Goal: Task Accomplishment & Management: Complete application form

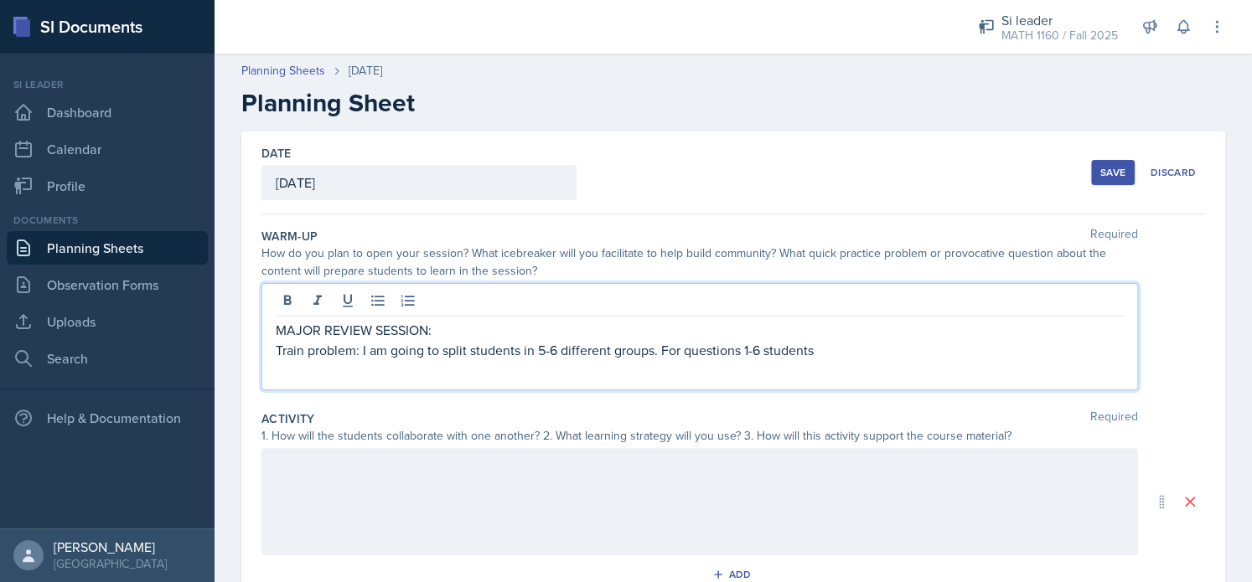
click at [764, 355] on p "Train problem: I am going to split students in 5-6 different groups. For questi…" at bounding box center [700, 350] width 848 height 20
click at [955, 355] on p "Train problem: I am going to split students in 5-6 different groups. For questi…" at bounding box center [700, 350] width 848 height 20
click at [987, 348] on p "Train problem: I am going to split students in 5-6 different groups. For questi…" at bounding box center [700, 350] width 848 height 20
click at [1078, 359] on p "Train problem: I am going to split students in 5-6 different groups. For questi…" at bounding box center [700, 350] width 848 height 20
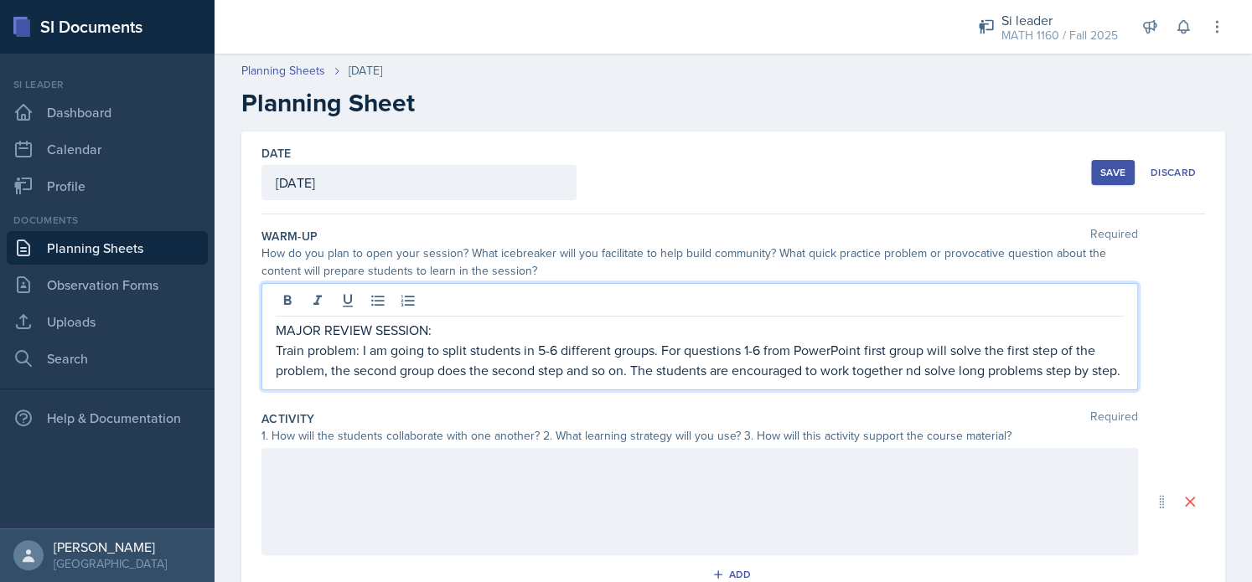
click at [912, 375] on p "Train problem: I am going to split students in 5-6 different groups. For questi…" at bounding box center [700, 360] width 848 height 40
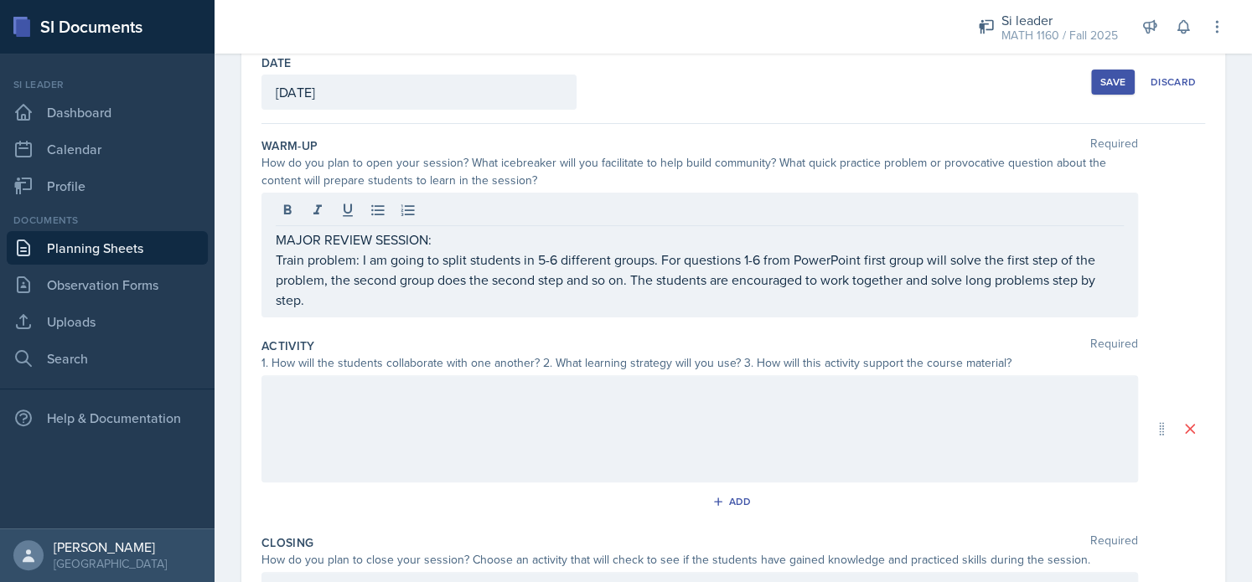
click at [715, 405] on div at bounding box center [699, 428] width 876 height 107
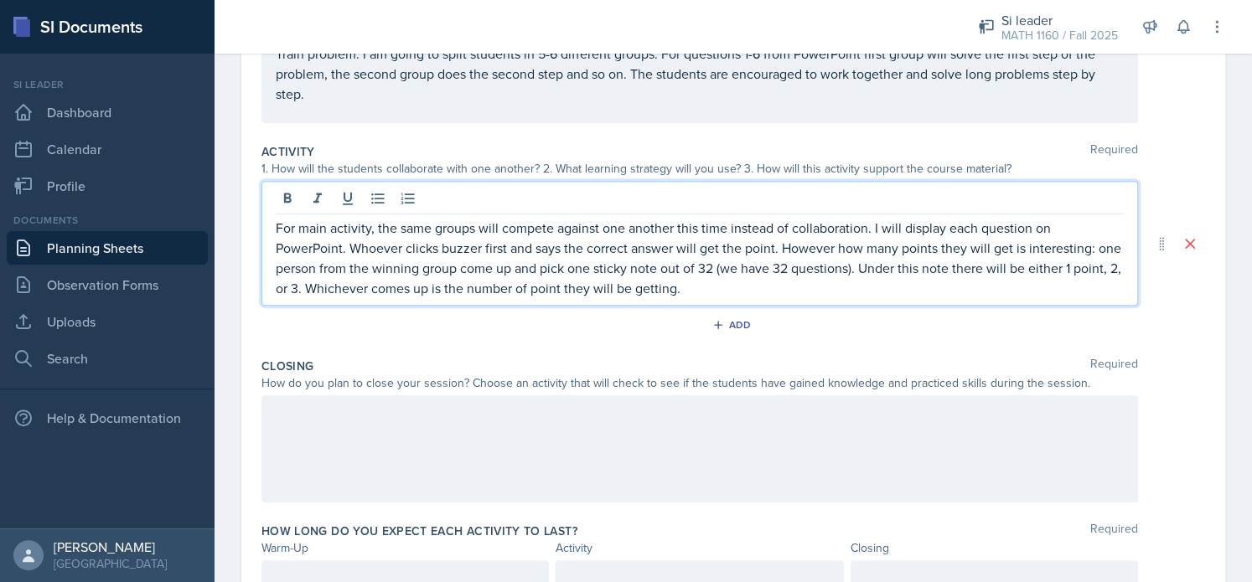
scroll to position [282, 0]
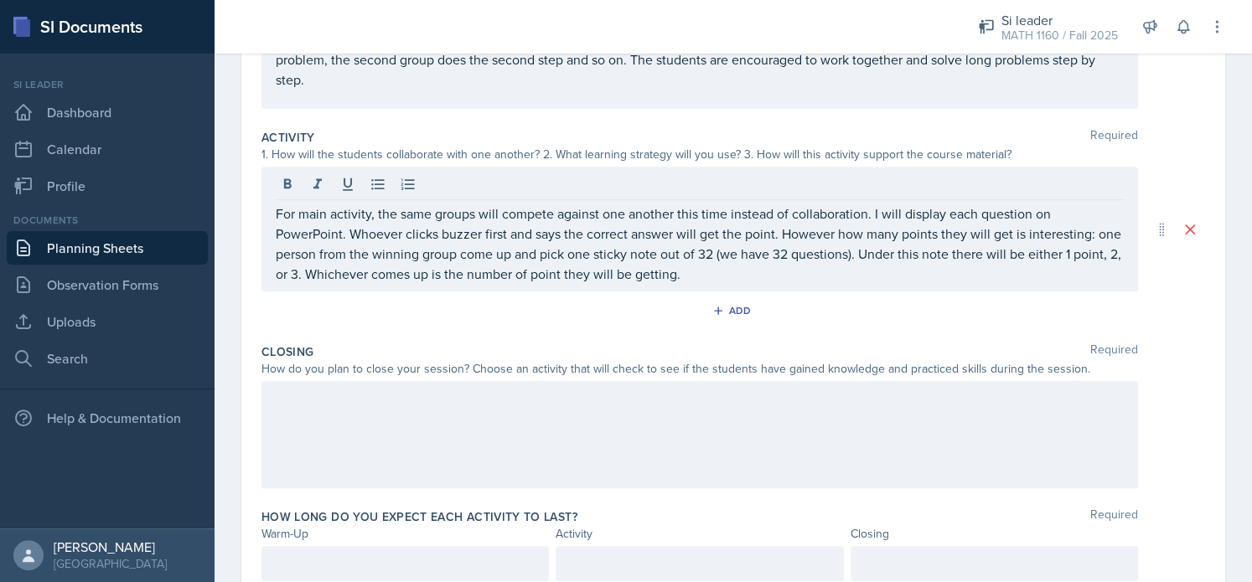
click at [292, 423] on div at bounding box center [699, 434] width 876 height 107
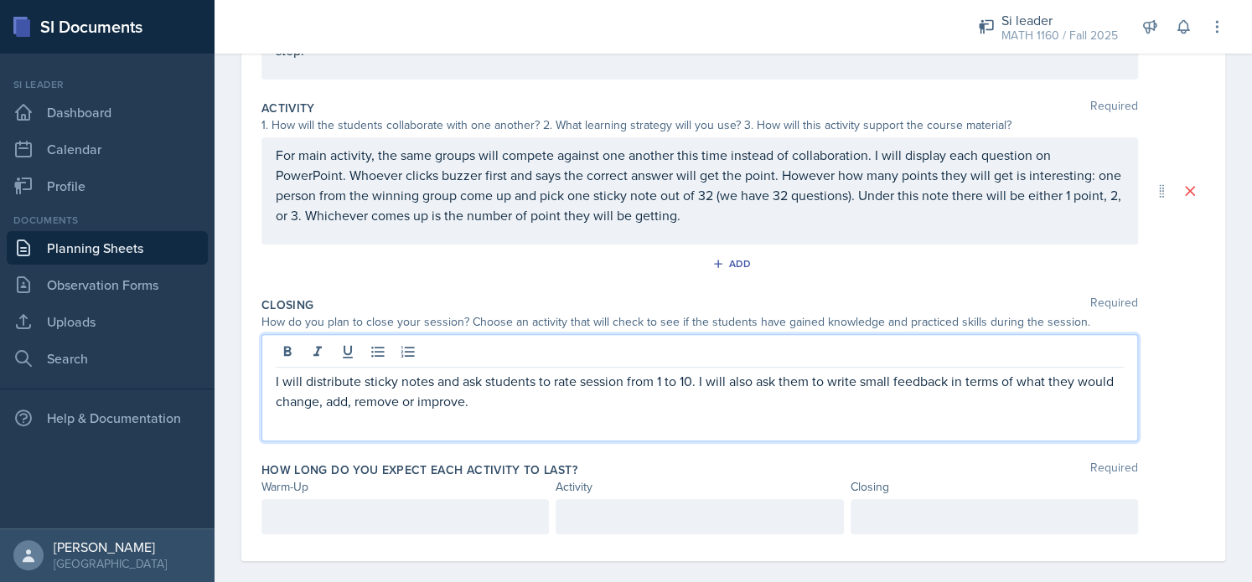
click at [352, 515] on div at bounding box center [404, 516] width 287 height 35
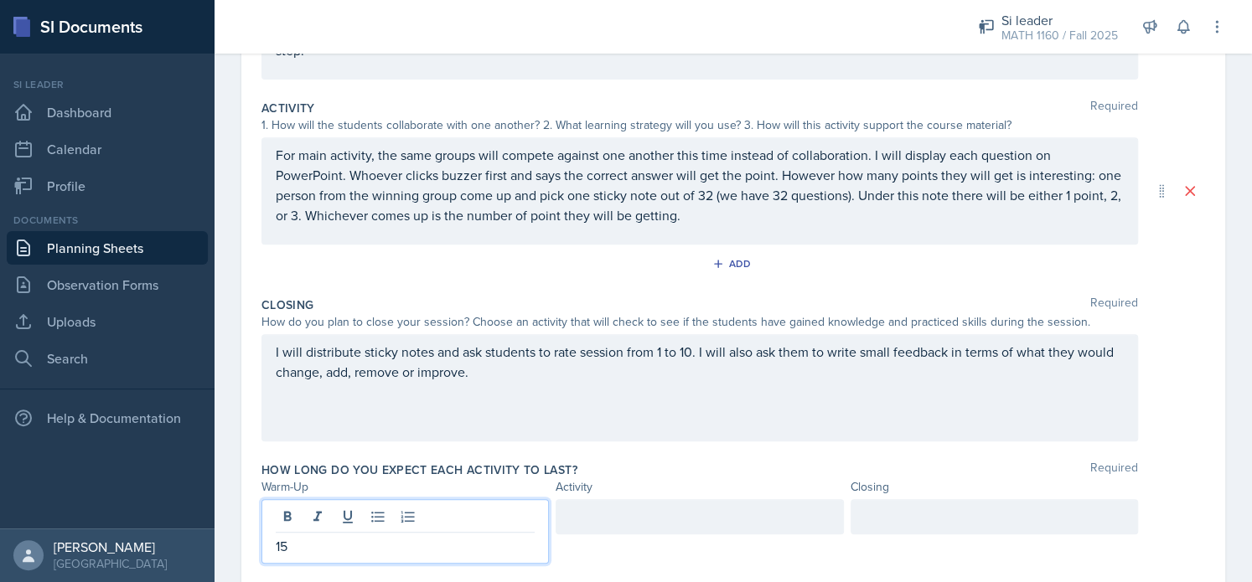
click at [870, 514] on div at bounding box center [993, 516] width 287 height 35
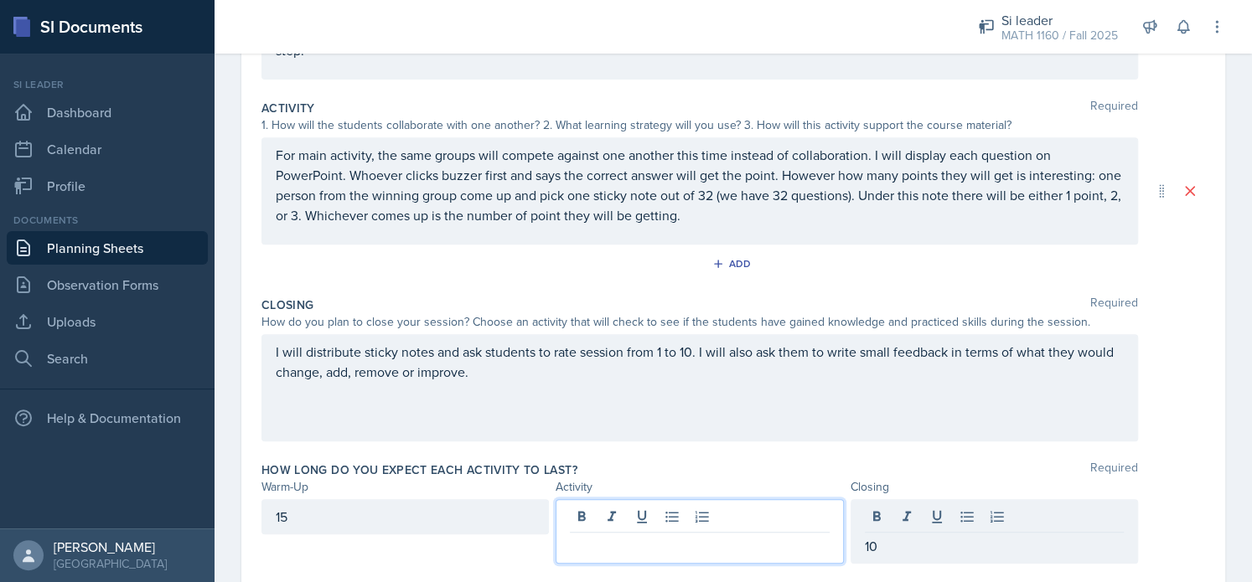
click at [748, 516] on div at bounding box center [699, 531] width 287 height 65
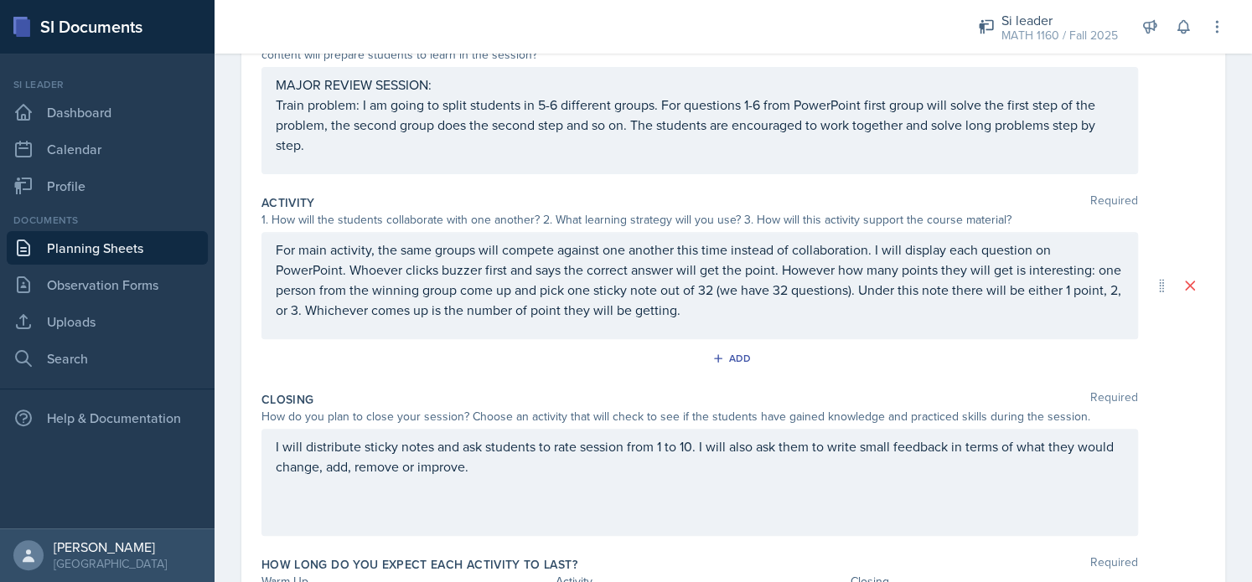
scroll to position [196, 0]
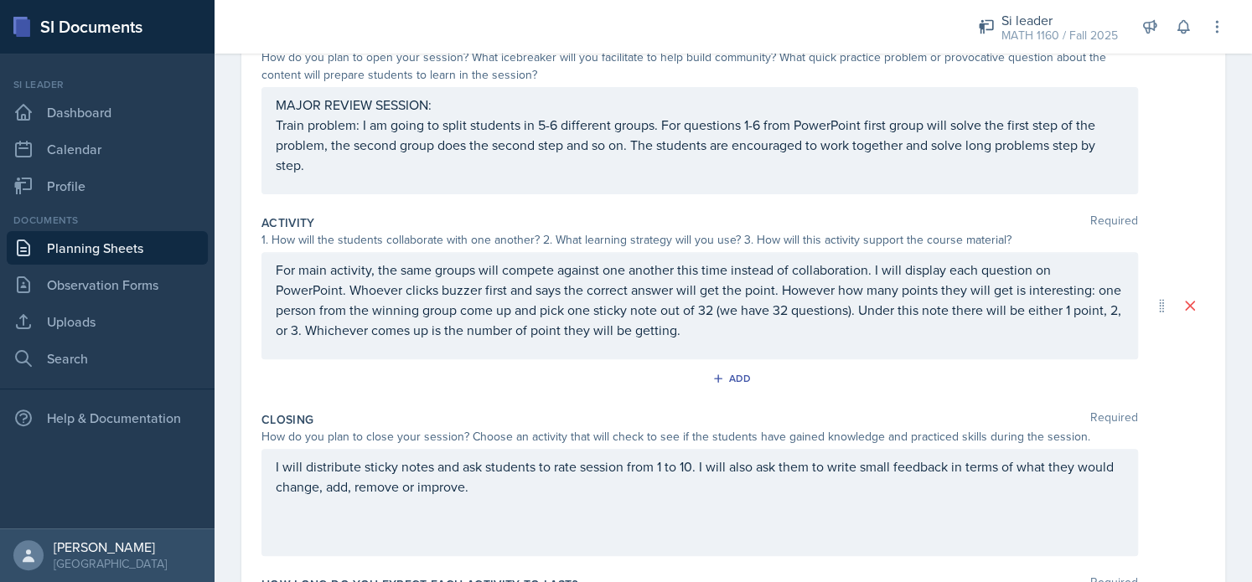
click at [514, 313] on p "For main activity, the same groups will compete against one another this time i…" at bounding box center [700, 300] width 848 height 80
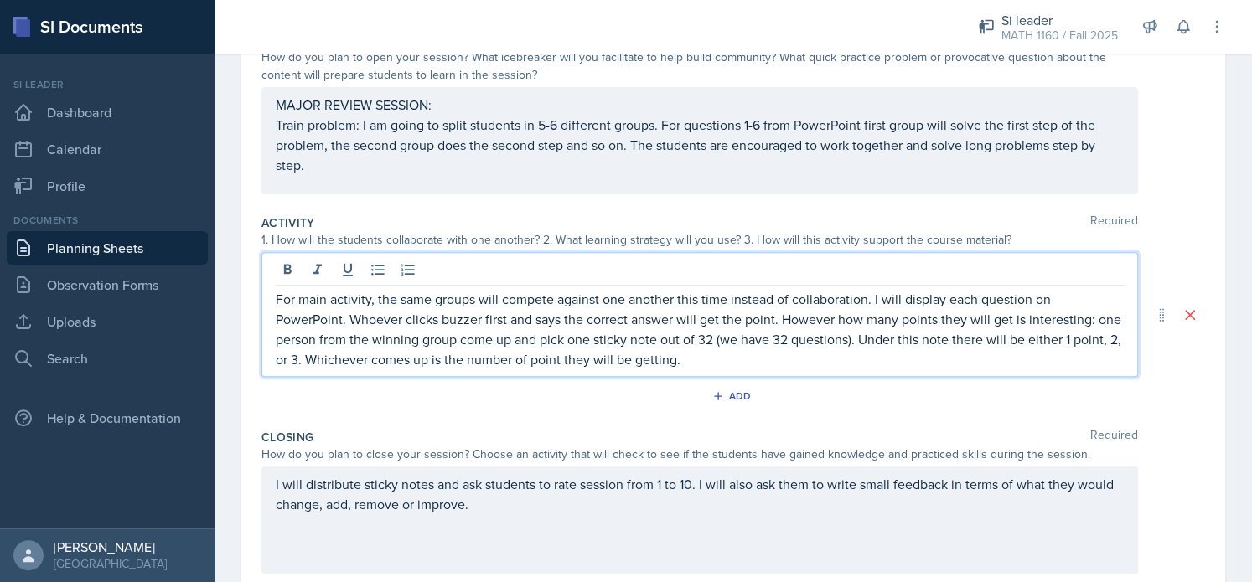
click at [517, 336] on p "For main activity, the same groups will compete against one another this time i…" at bounding box center [700, 329] width 848 height 80
click at [596, 341] on p "For main activity, the same groups will compete against one another this time i…" at bounding box center [700, 329] width 848 height 80
click at [741, 361] on p "For main activity, the same groups will compete against one another this time i…" at bounding box center [700, 329] width 848 height 80
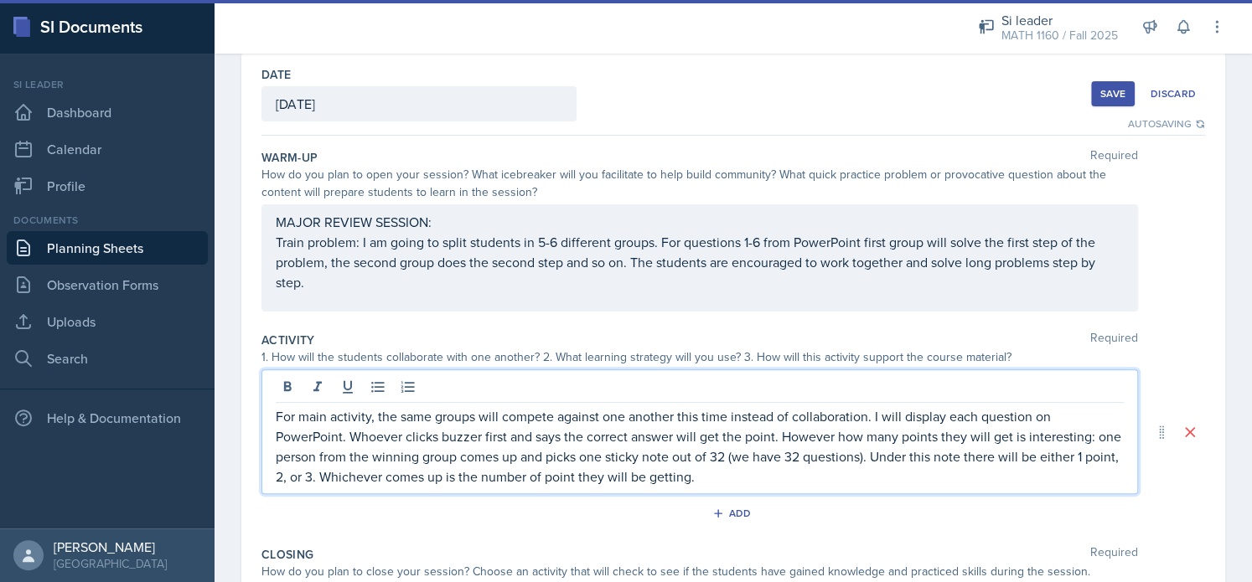
scroll to position [80, 0]
click at [1100, 94] on div "Save" at bounding box center [1112, 92] width 25 height 13
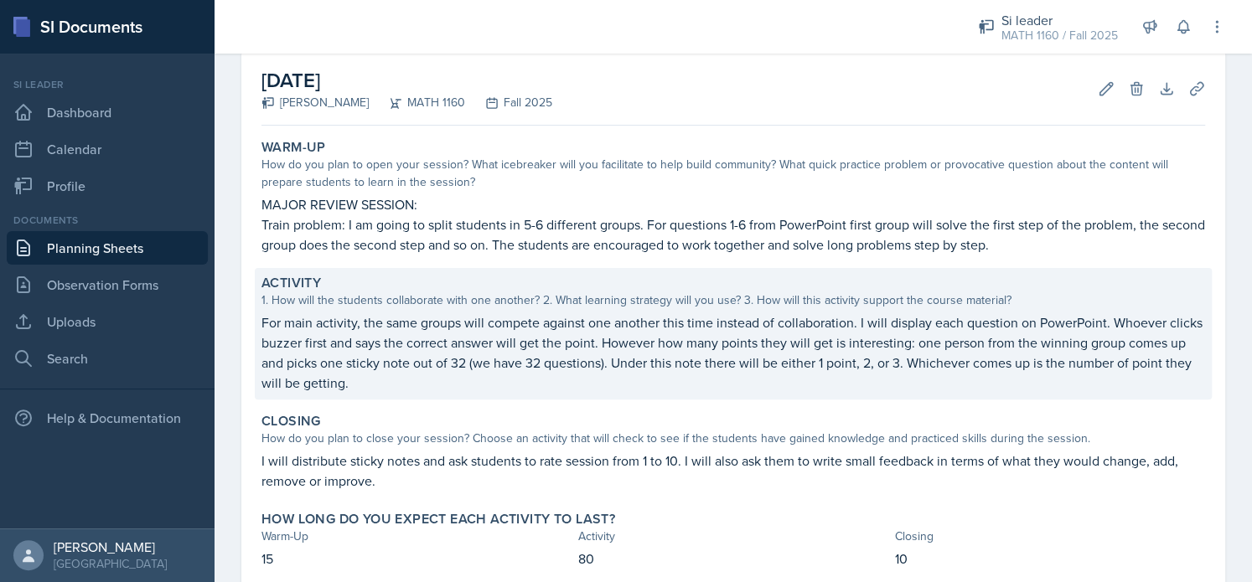
scroll to position [181, 0]
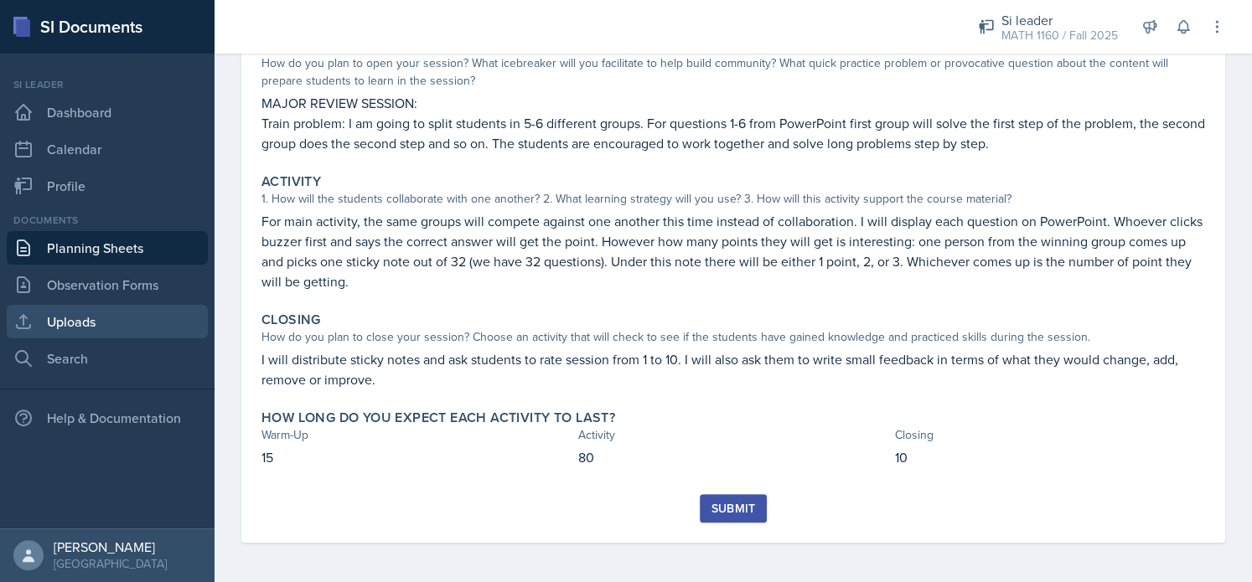
click at [106, 318] on link "Uploads" at bounding box center [107, 322] width 201 height 34
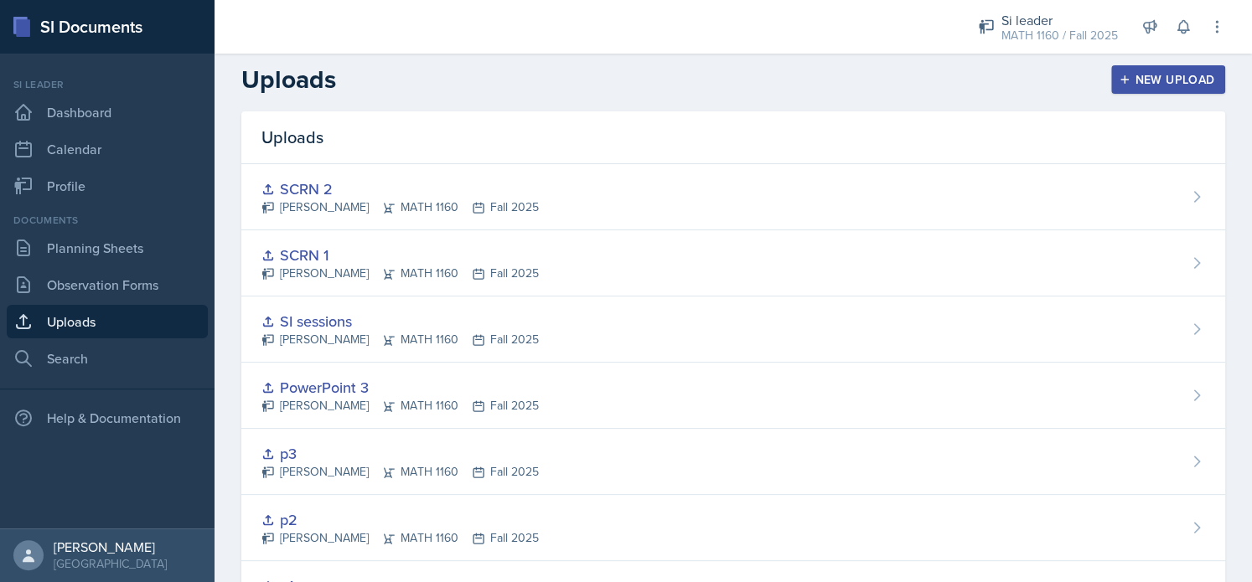
scroll to position [13, 0]
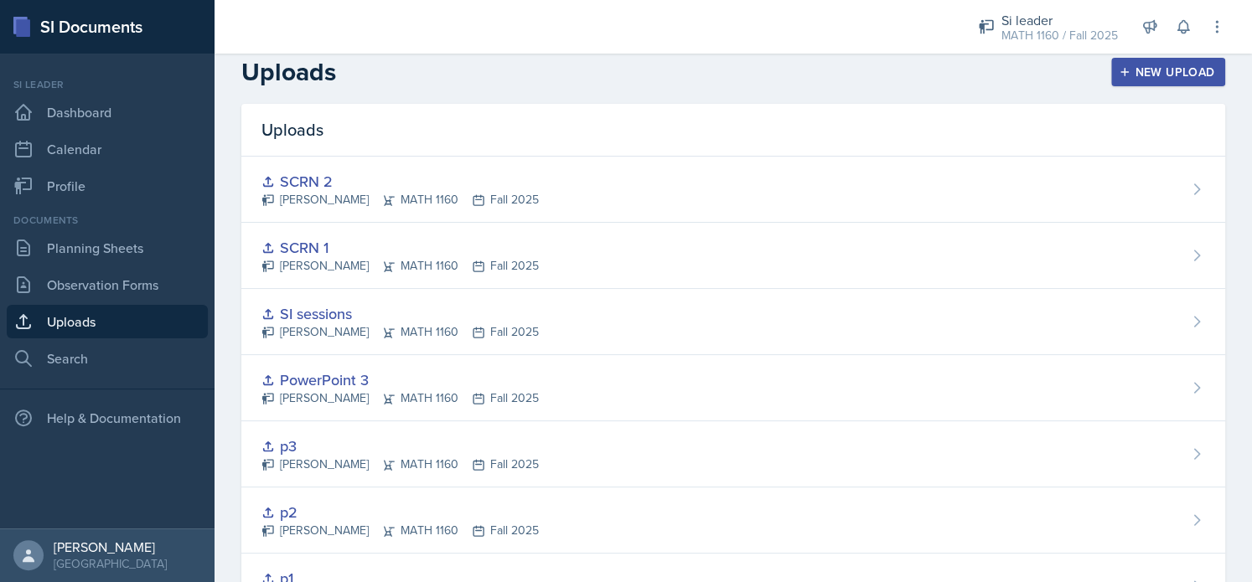
click at [1135, 79] on div "New Upload" at bounding box center [1168, 71] width 93 height 13
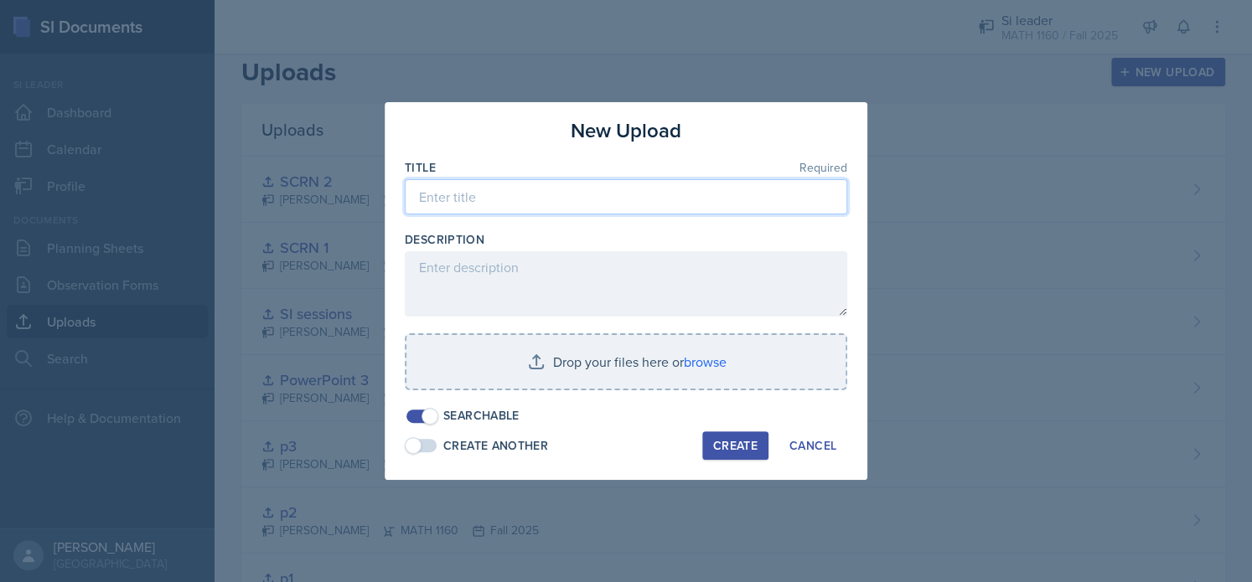
click at [618, 193] on input at bounding box center [626, 196] width 442 height 35
paste input "M"
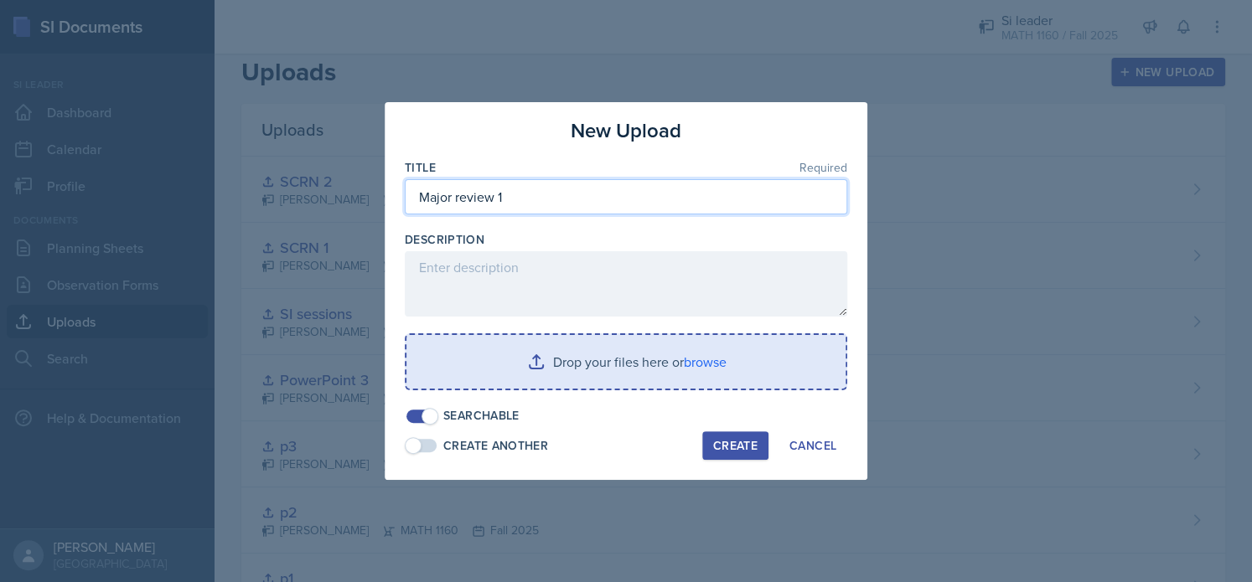
type input "Major review 1"
click at [587, 352] on input "file" at bounding box center [625, 362] width 439 height 54
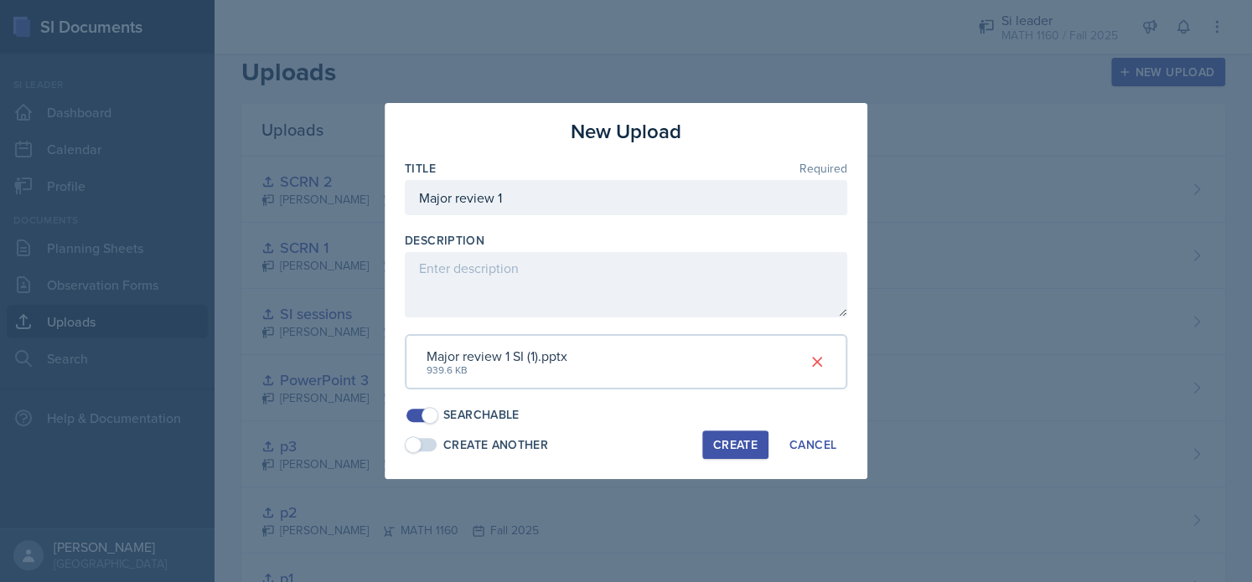
click at [723, 442] on div "Create" at bounding box center [735, 444] width 44 height 13
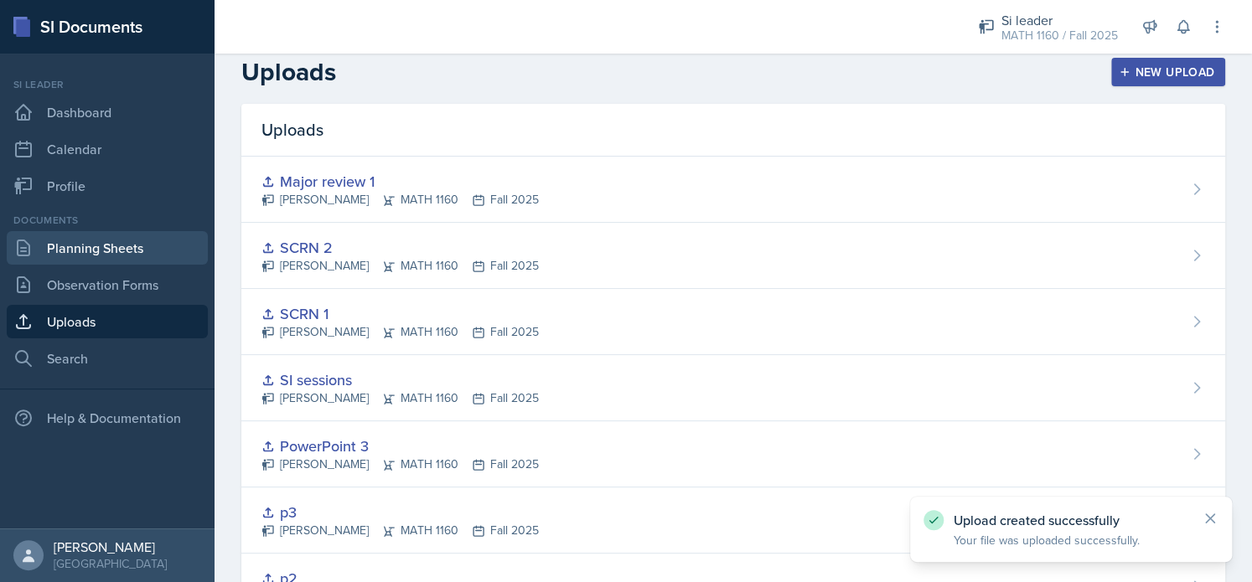
click at [117, 240] on link "Planning Sheets" at bounding box center [107, 248] width 201 height 34
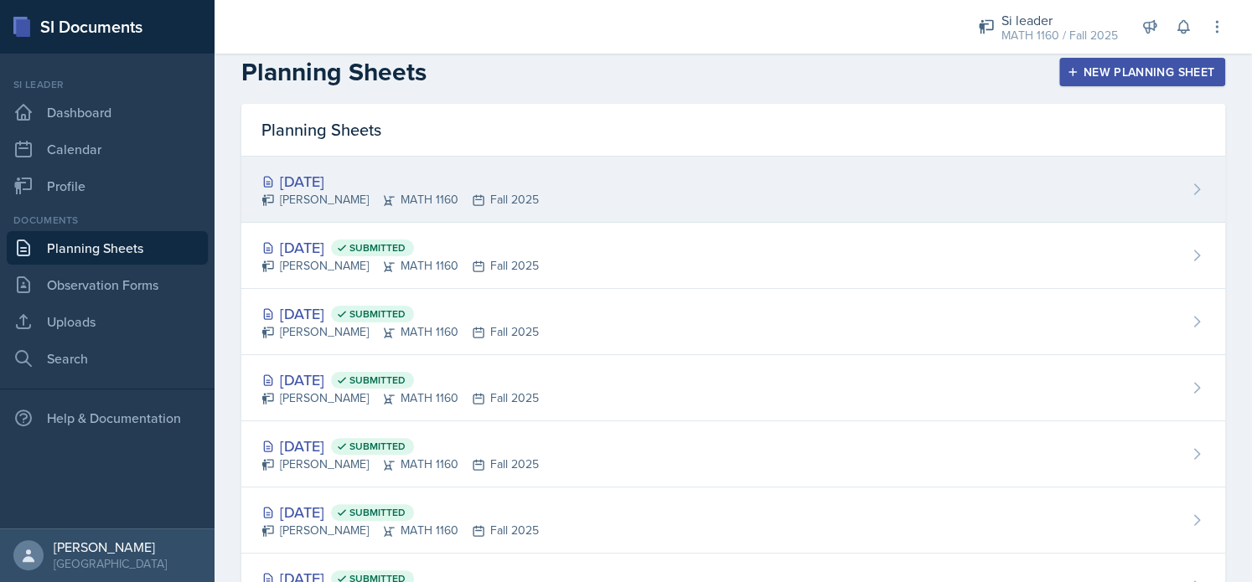
click at [664, 177] on div "[DATE] [PERSON_NAME] MATH 1160 Fall 2025" at bounding box center [733, 190] width 984 height 66
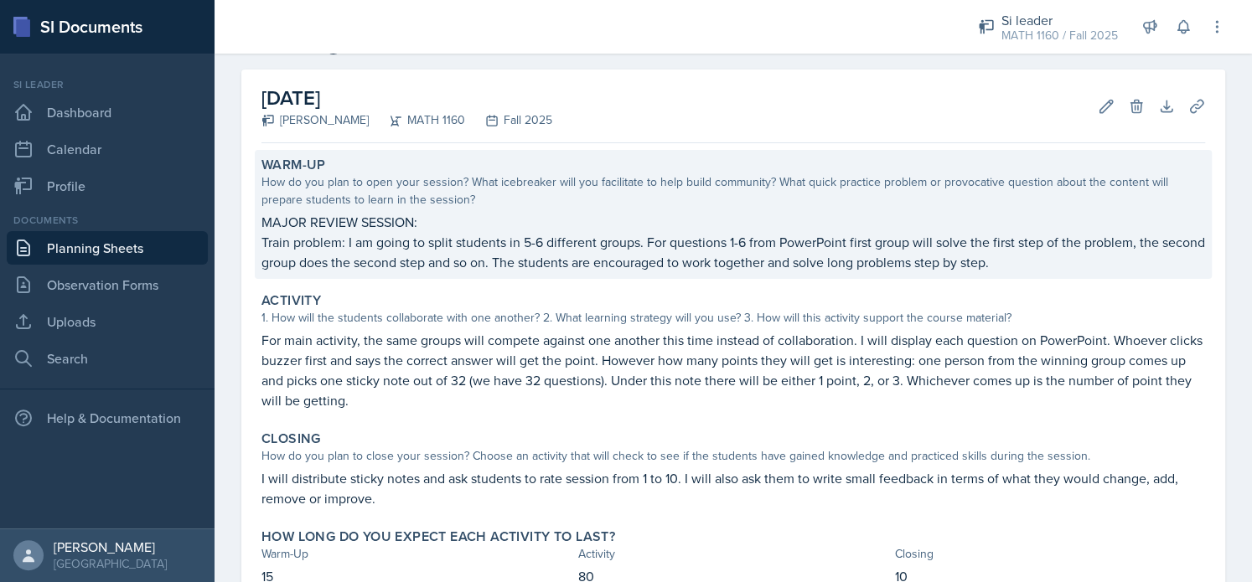
scroll to position [60, 0]
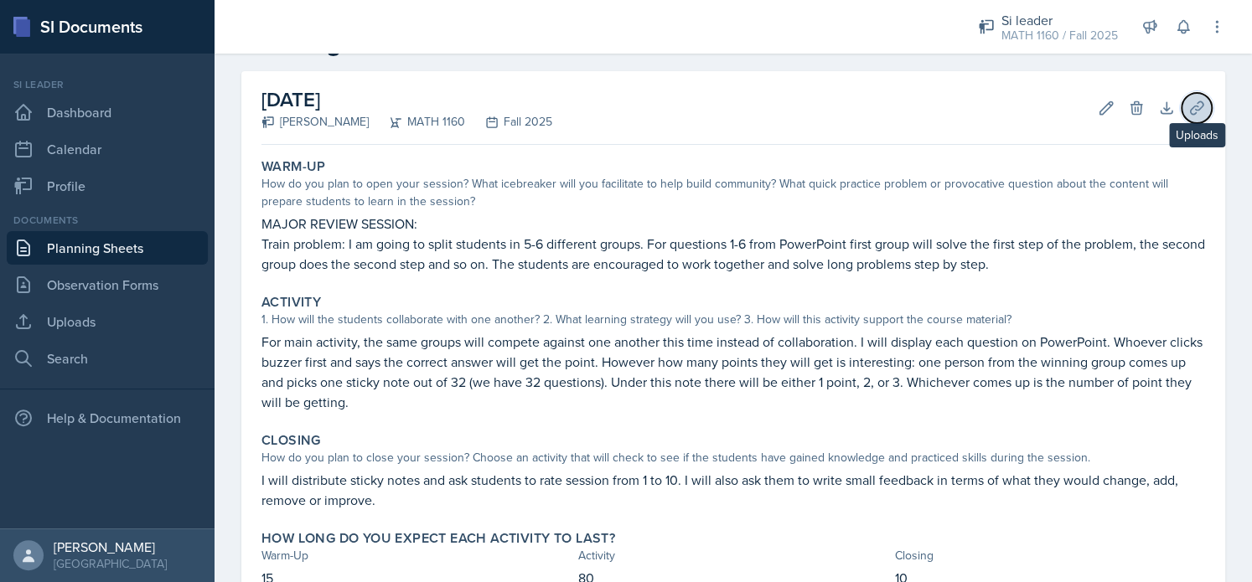
click at [1188, 113] on icon at bounding box center [1196, 108] width 17 height 17
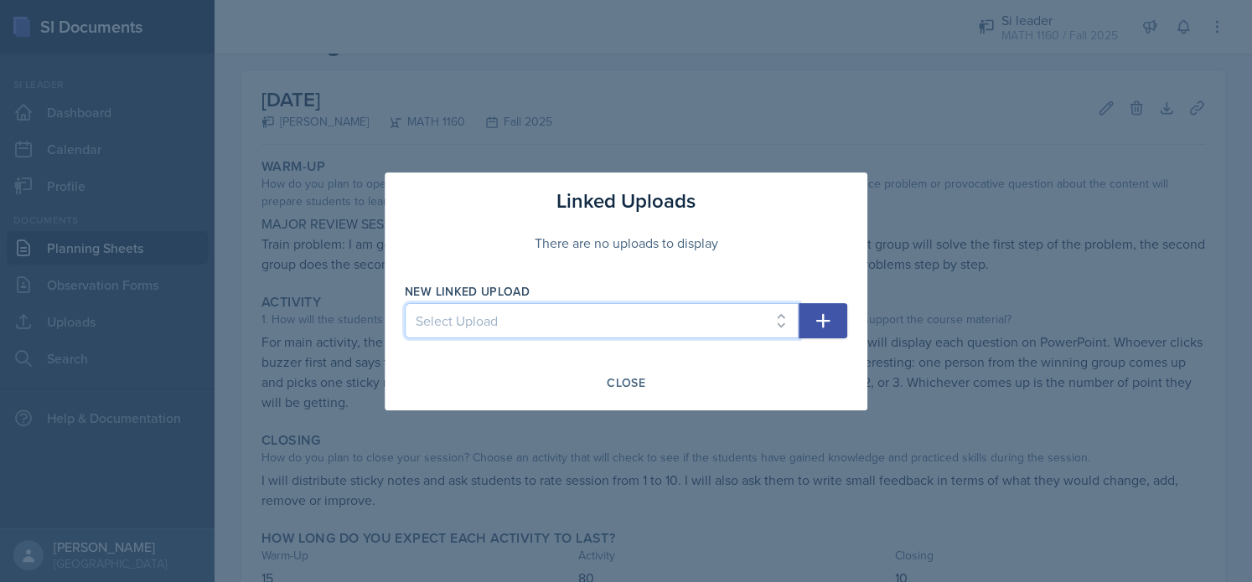
click at [648, 321] on select "Select Upload session 1 PowerPoint Practice problems part 1 Practice problems p…" at bounding box center [602, 320] width 394 height 35
select select "4b76ad49-295d-4ce7-ad0e-5b5f3d0192c0"
click at [405, 303] on select "Select Upload session 1 PowerPoint Practice problems part 1 Practice problems p…" at bounding box center [602, 320] width 394 height 35
click at [829, 328] on icon "button" at bounding box center [823, 321] width 20 height 20
select select
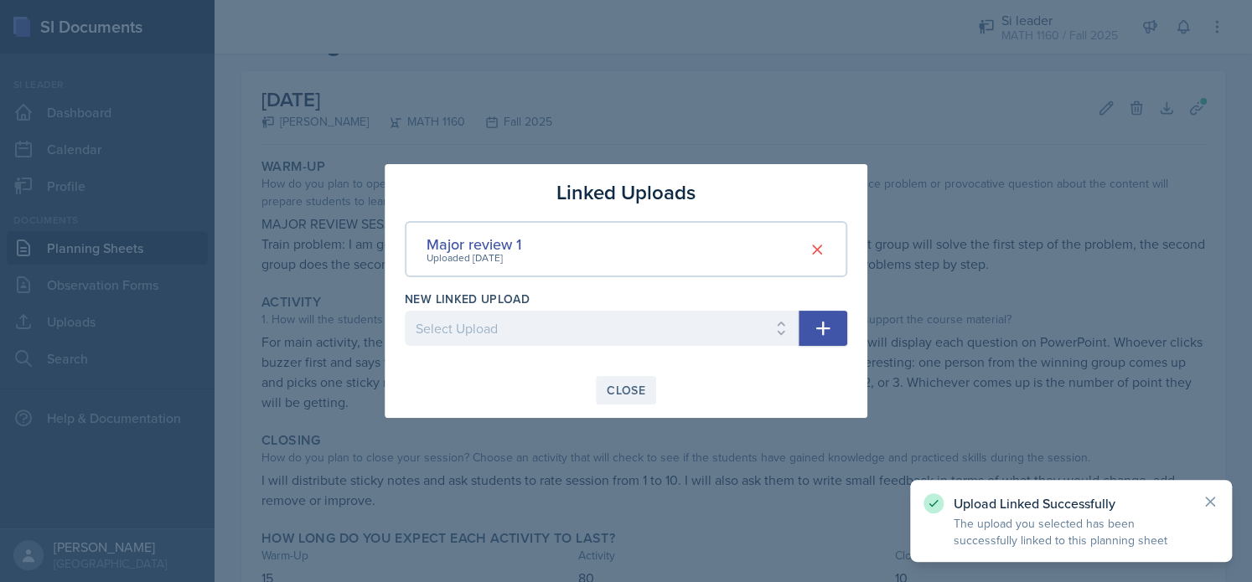
click at [632, 389] on div "Close" at bounding box center [626, 390] width 39 height 13
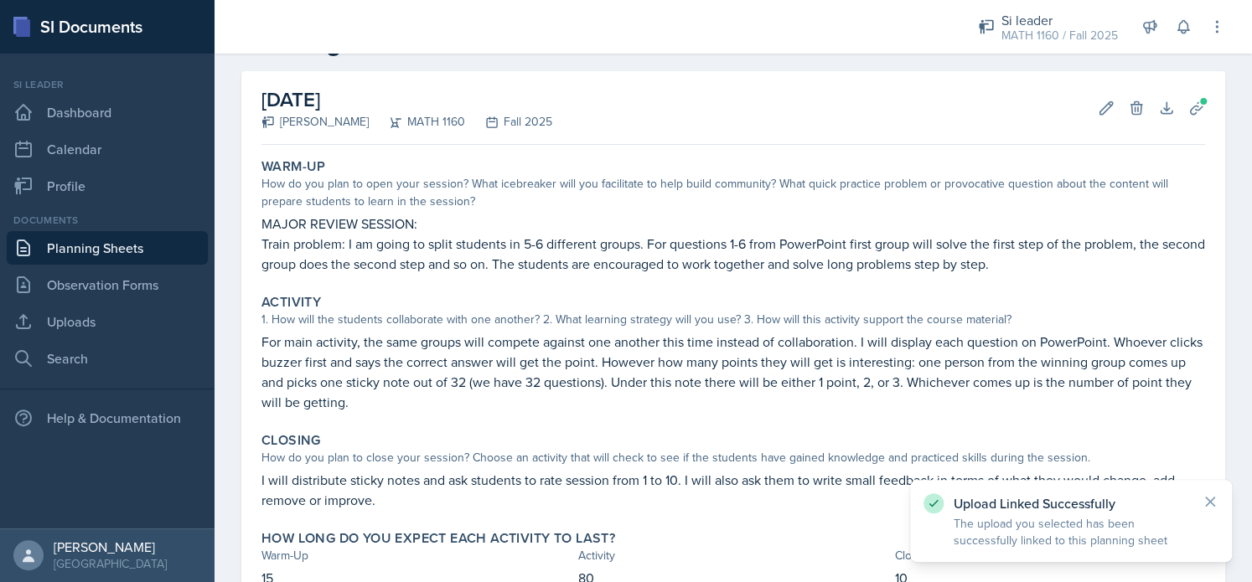
scroll to position [181, 0]
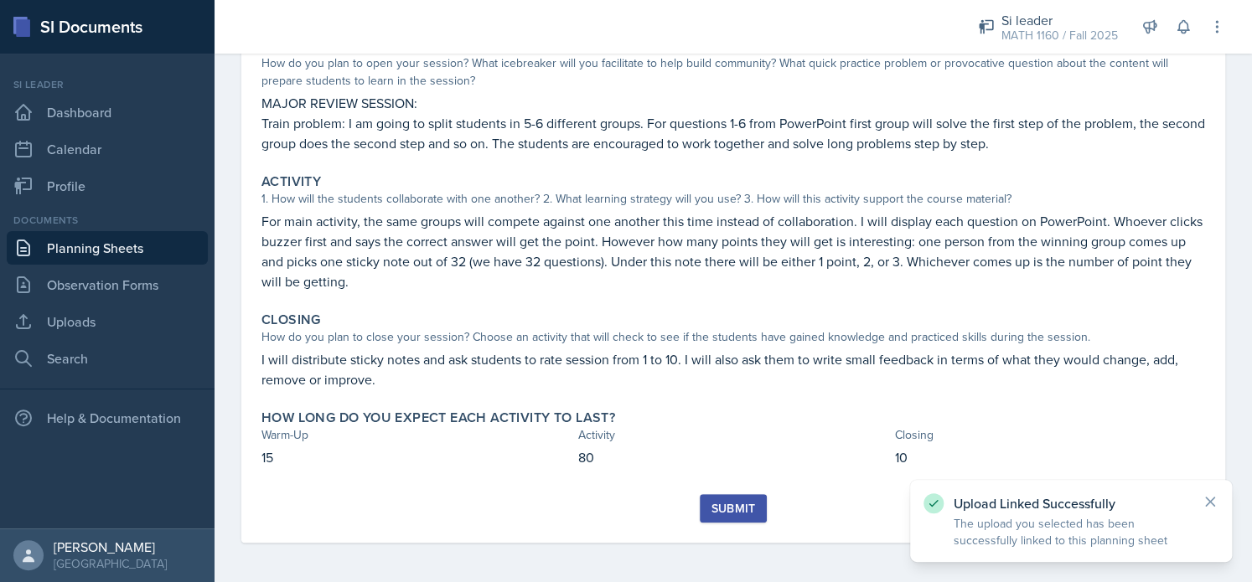
click at [718, 495] on button "Submit" at bounding box center [733, 508] width 66 height 28
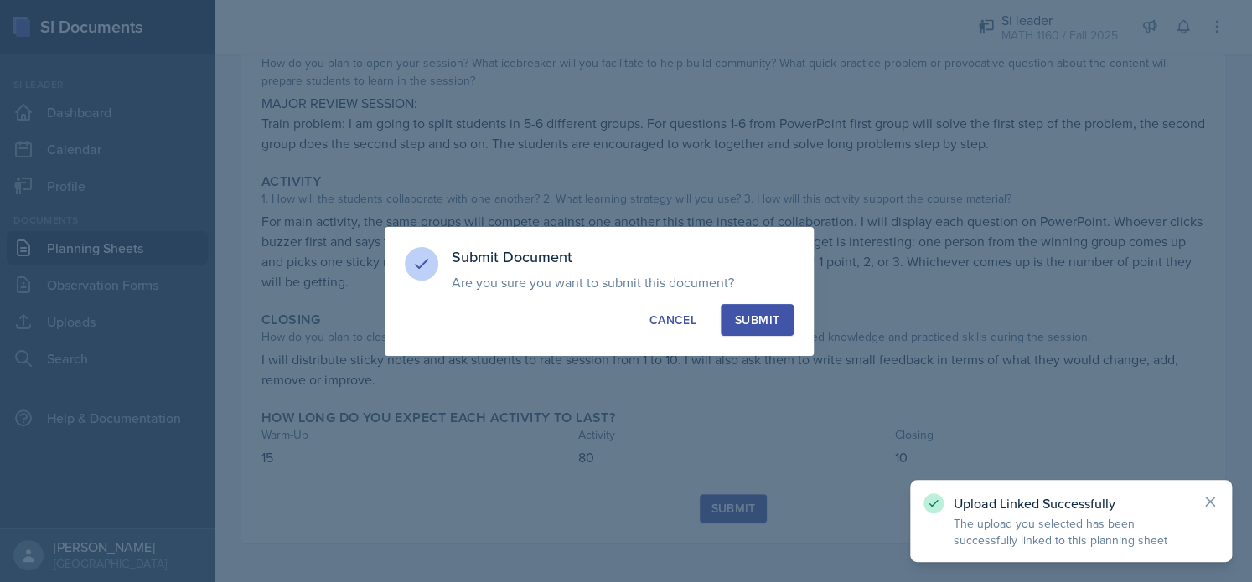
click at [771, 314] on div "Submit" at bounding box center [757, 320] width 44 height 17
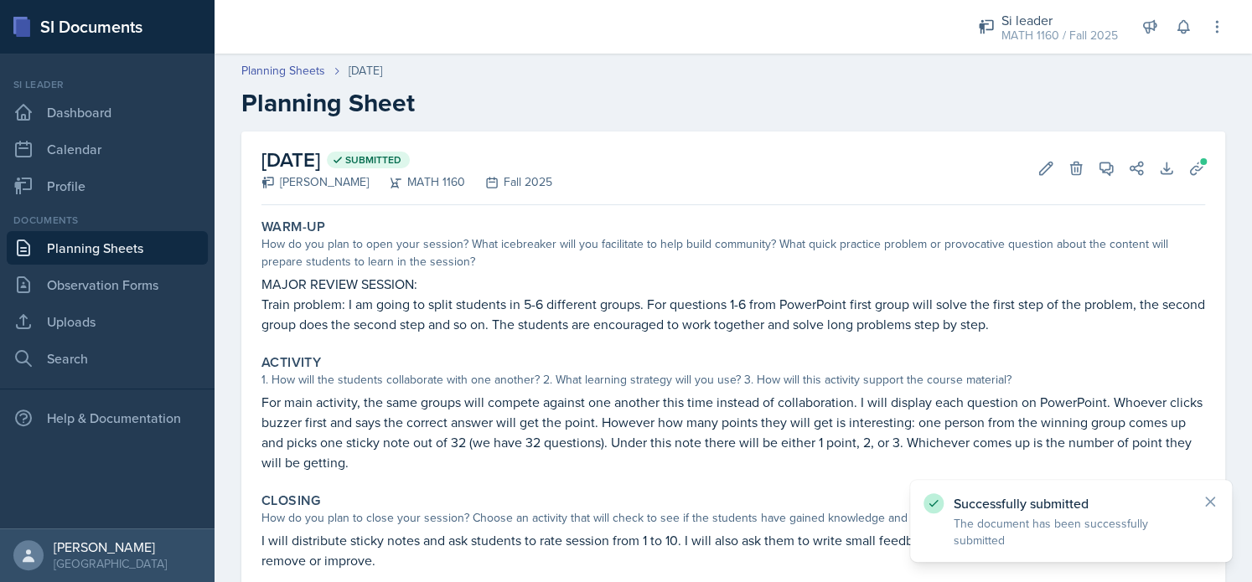
scroll to position [132, 0]
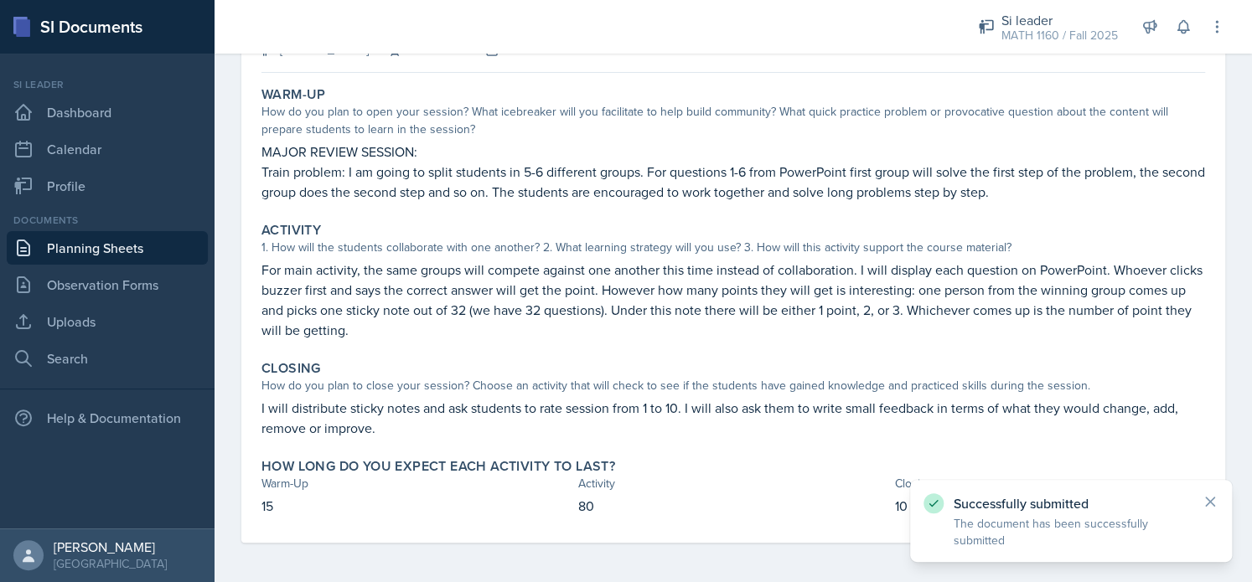
click at [155, 238] on link "Planning Sheets" at bounding box center [107, 248] width 201 height 34
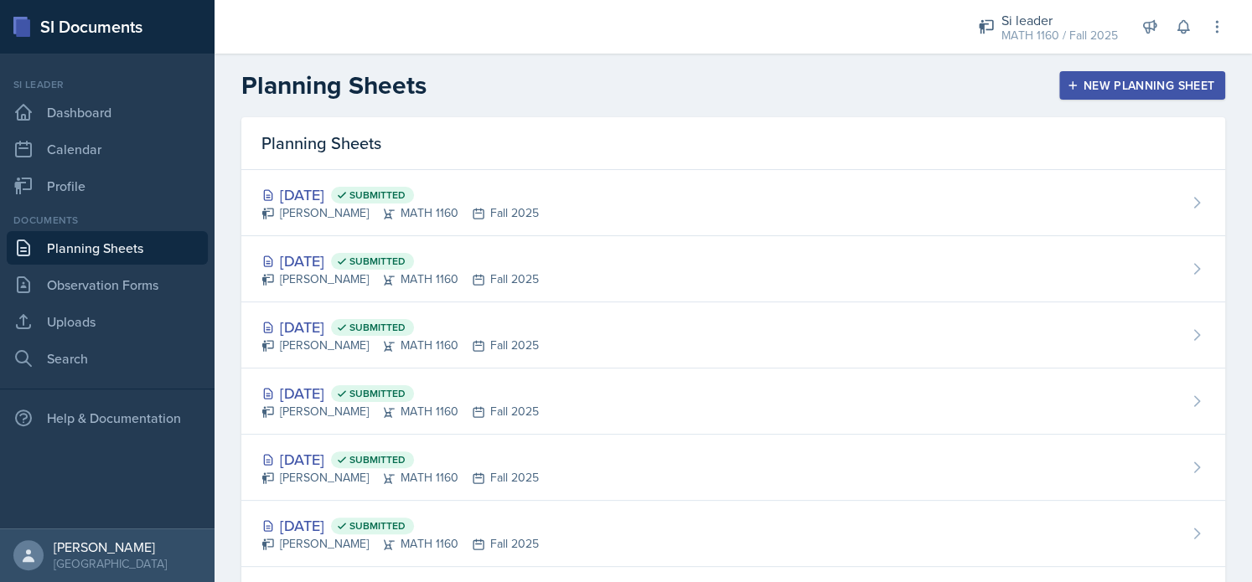
click at [1119, 92] on div "New Planning Sheet" at bounding box center [1142, 85] width 144 height 13
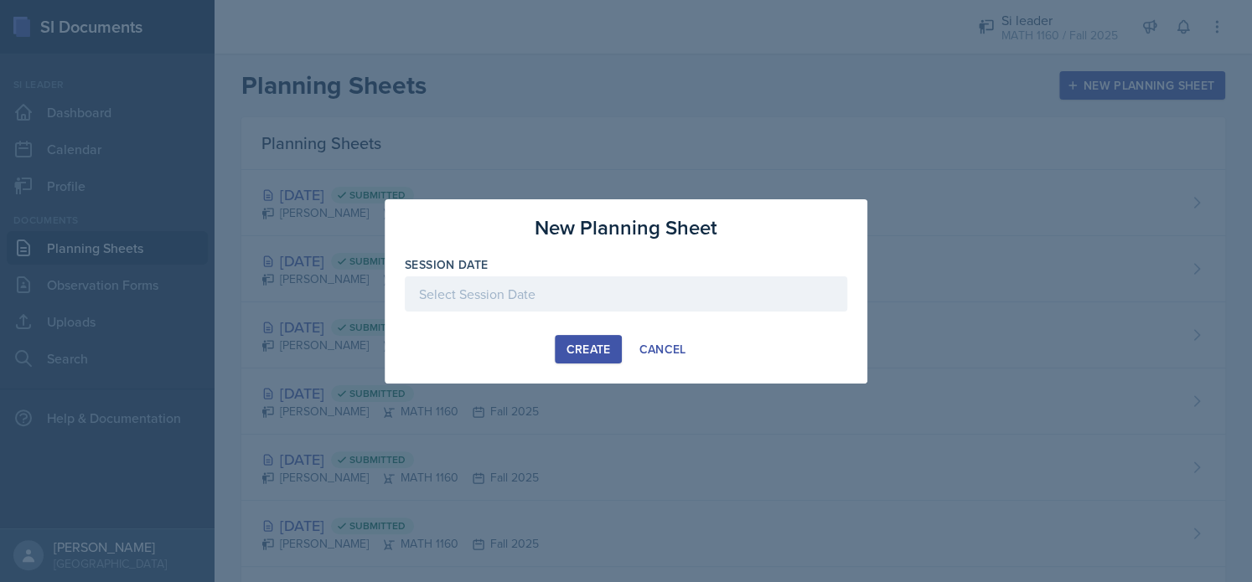
click at [571, 351] on div "Create" at bounding box center [588, 349] width 44 height 13
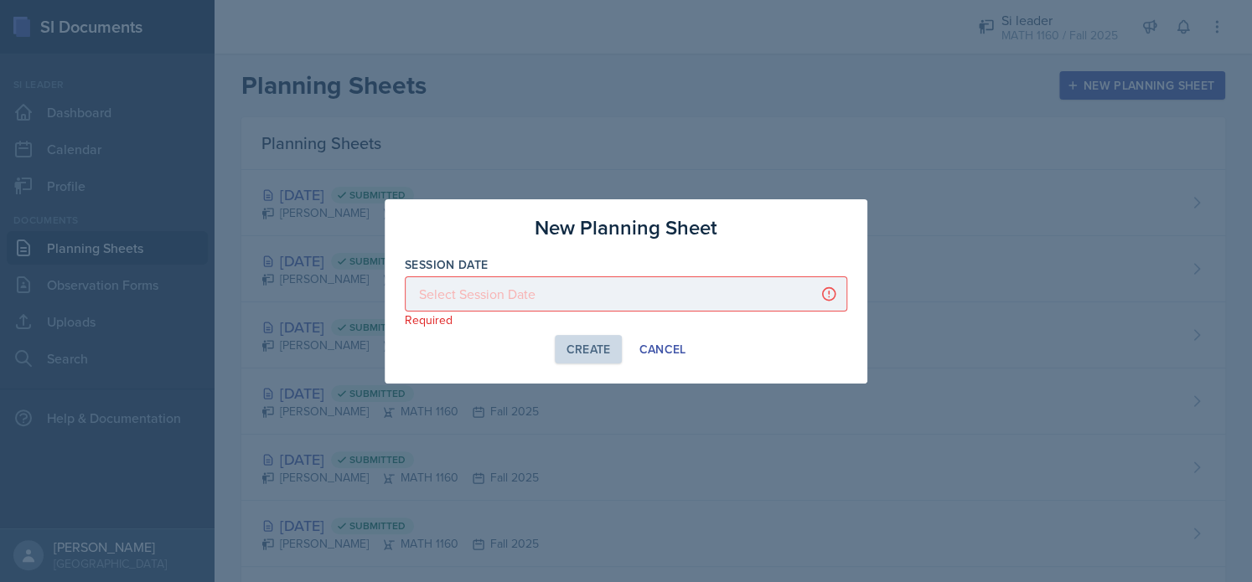
click at [549, 308] on div at bounding box center [626, 294] width 442 height 35
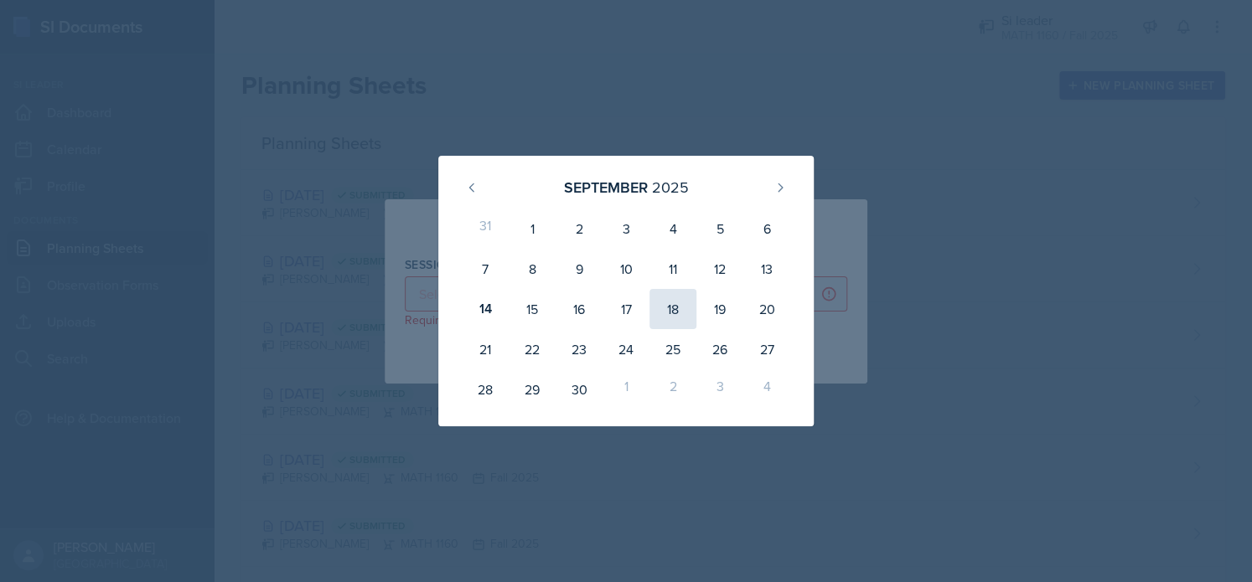
click at [671, 313] on div "18" at bounding box center [672, 309] width 47 height 40
type input "[DATE]"
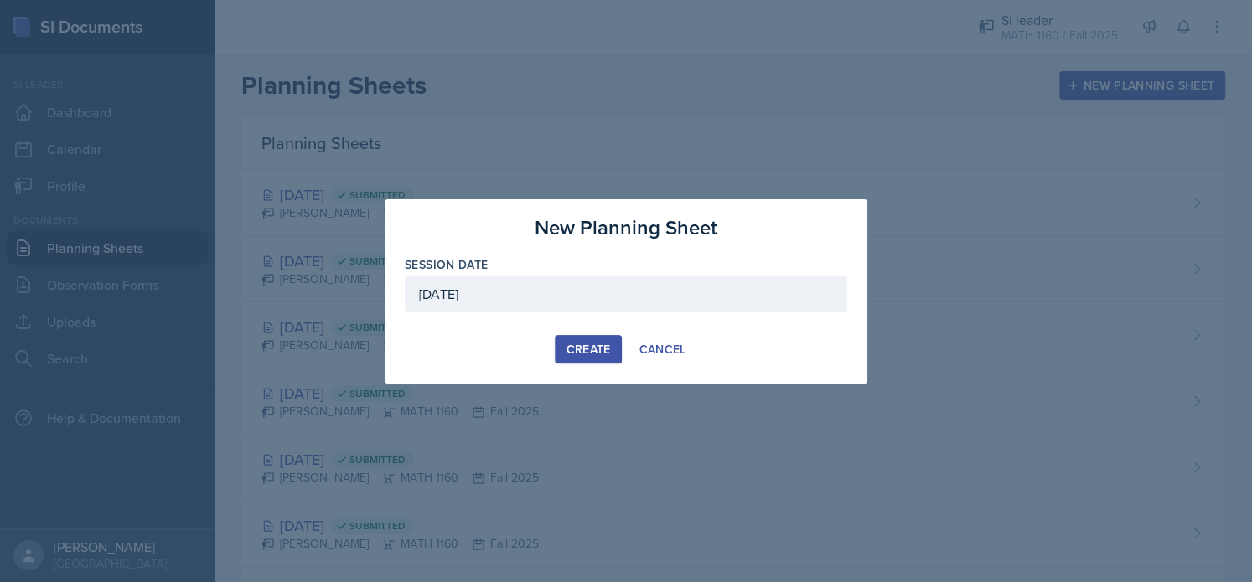
click at [566, 354] on div "Create" at bounding box center [588, 349] width 44 height 13
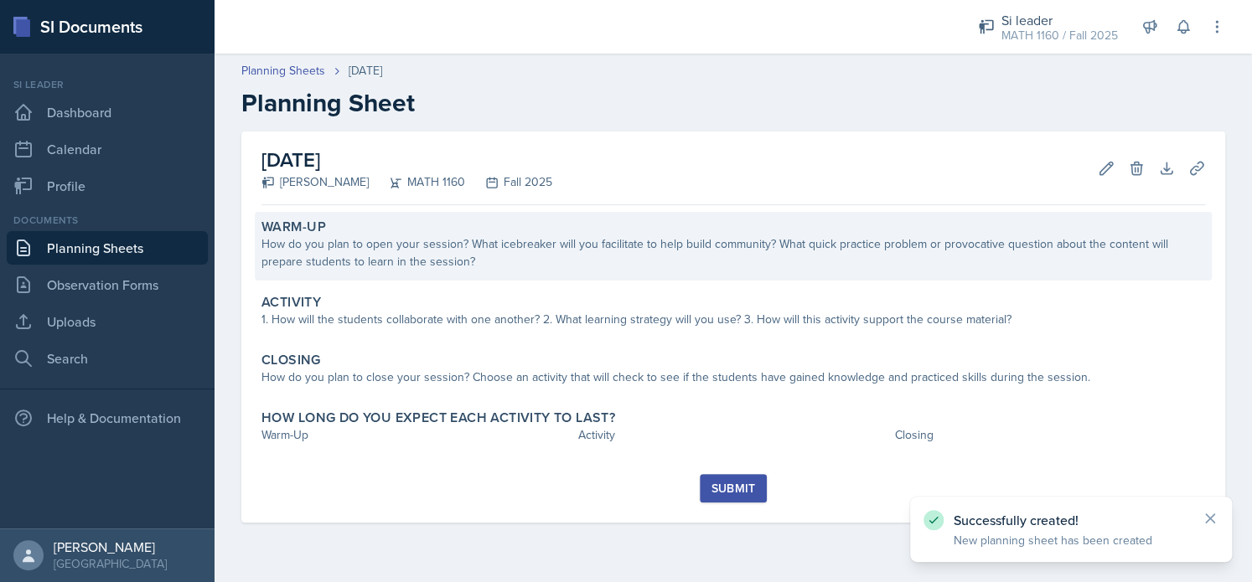
click at [459, 265] on div "How do you plan to open your session? What icebreaker will you facilitate to he…" at bounding box center [733, 252] width 944 height 35
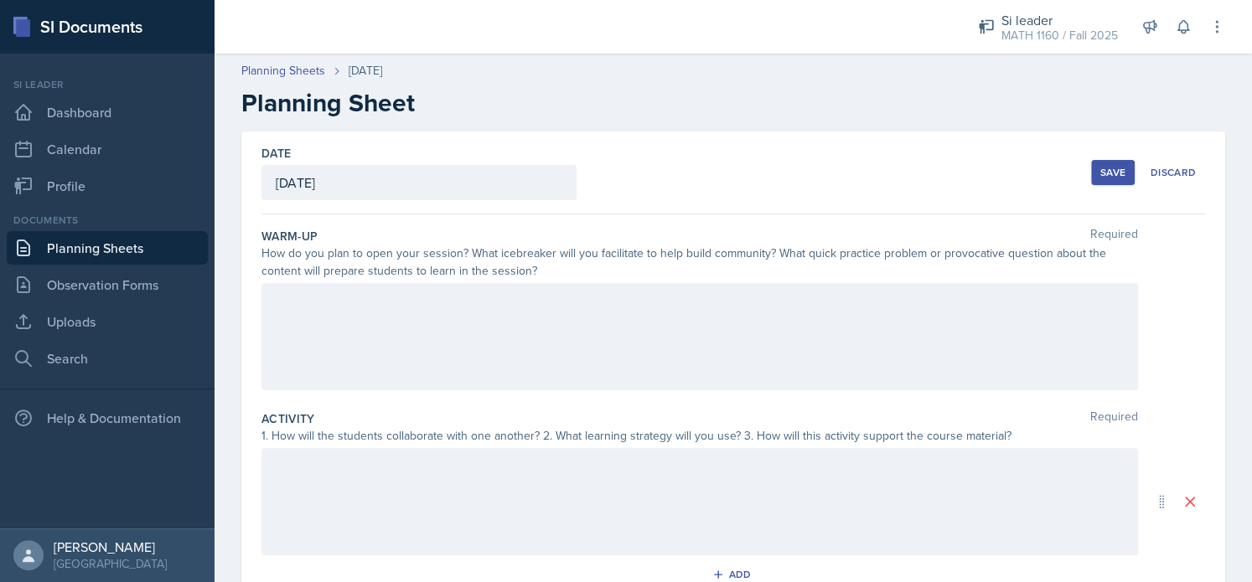
click at [426, 338] on div at bounding box center [699, 336] width 876 height 107
drag, startPoint x: 647, startPoint y: 345, endPoint x: 342, endPoint y: 350, distance: 305.0
click at [342, 350] on div "No new material because students are having a test this day." at bounding box center [699, 336] width 876 height 107
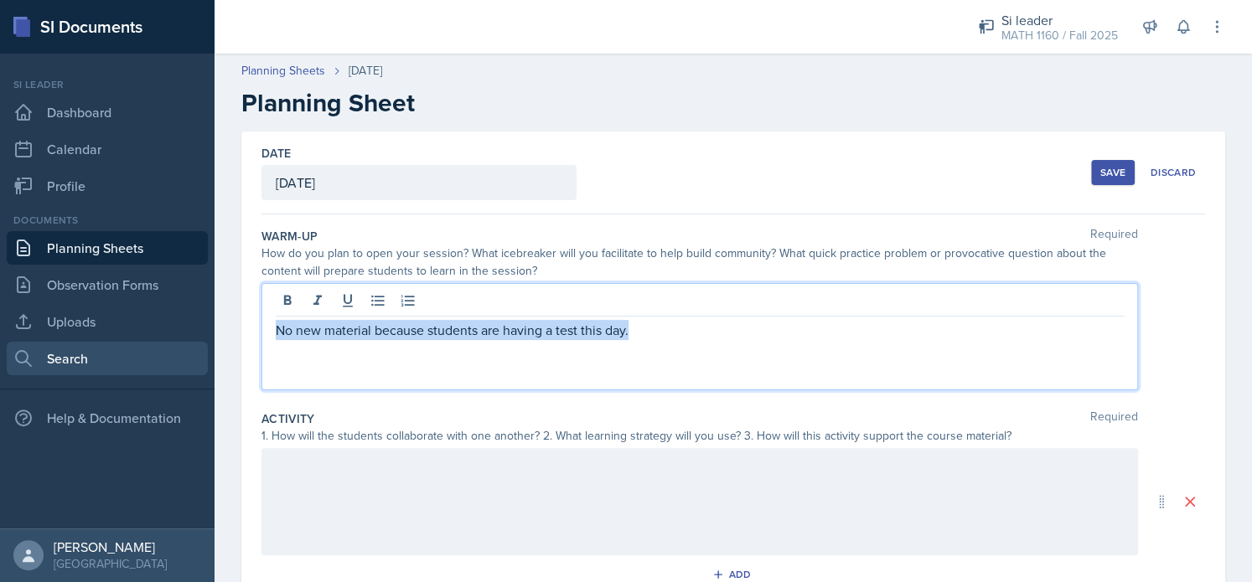
drag, startPoint x: 527, startPoint y: 351, endPoint x: 184, endPoint y: 370, distance: 343.2
click at [184, 370] on div "SI Documents Si leader Dashboard Calendar Profile Documents Planning Sheets Obs…" at bounding box center [626, 291] width 1252 height 582
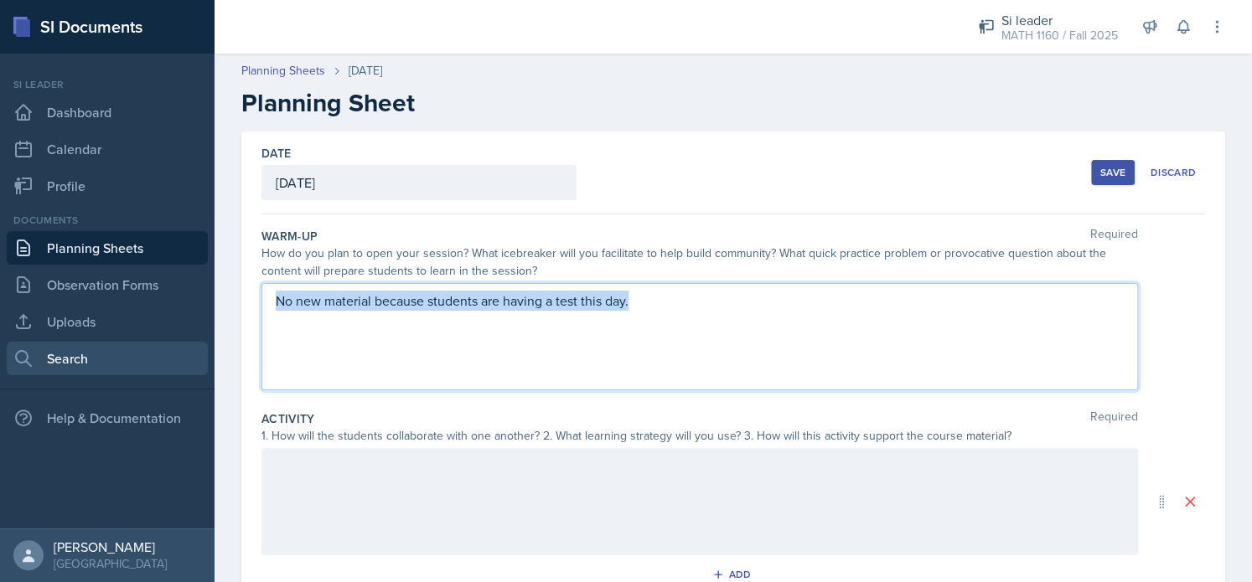
copy p "No new material because students are having a test this day."
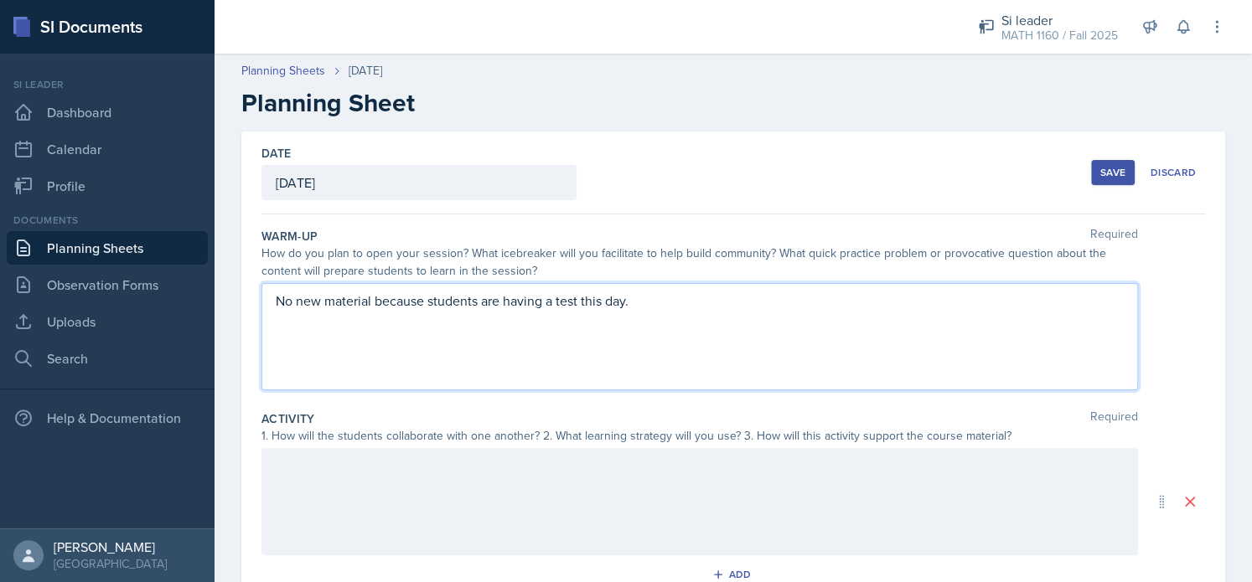
click at [320, 522] on div at bounding box center [699, 501] width 876 height 107
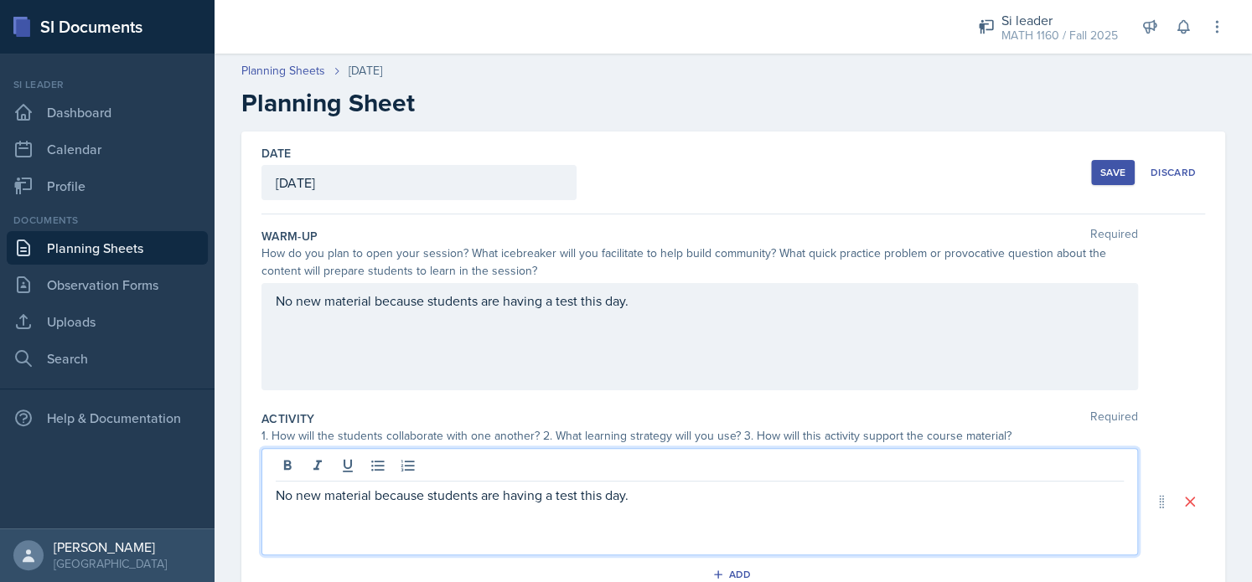
scroll to position [328, 0]
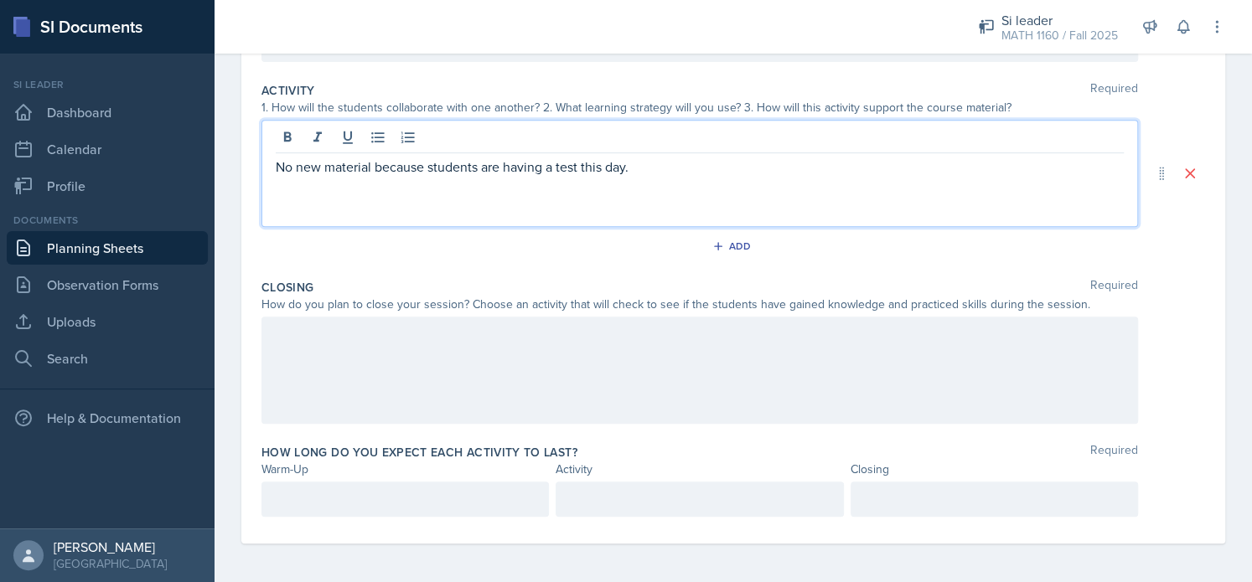
click at [316, 405] on div at bounding box center [699, 370] width 876 height 107
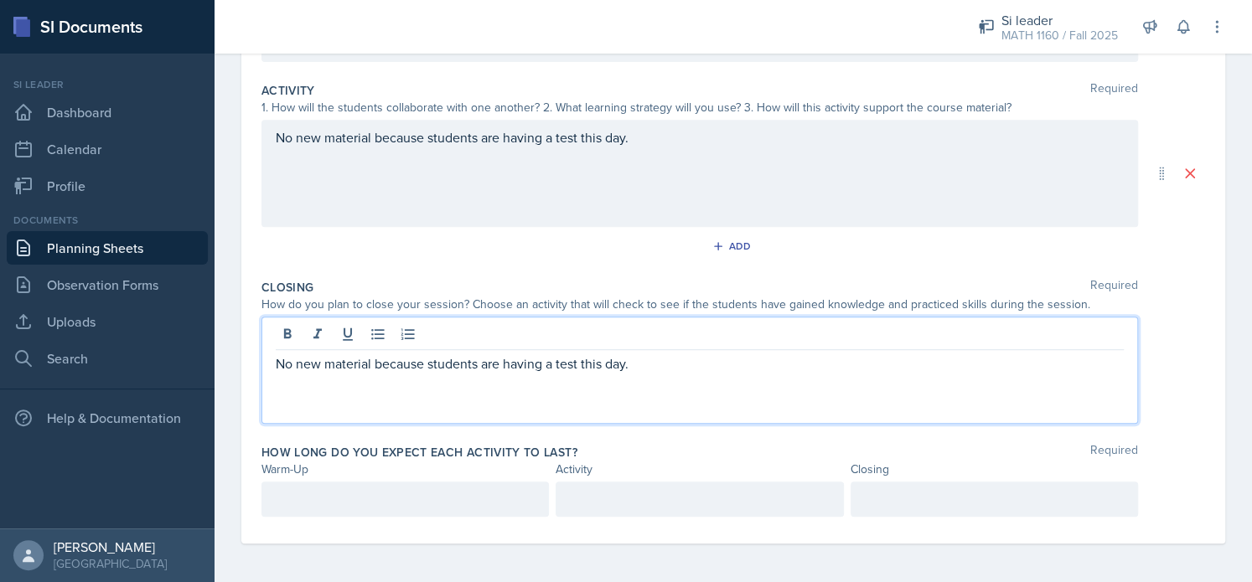
click at [349, 512] on div at bounding box center [404, 499] width 287 height 35
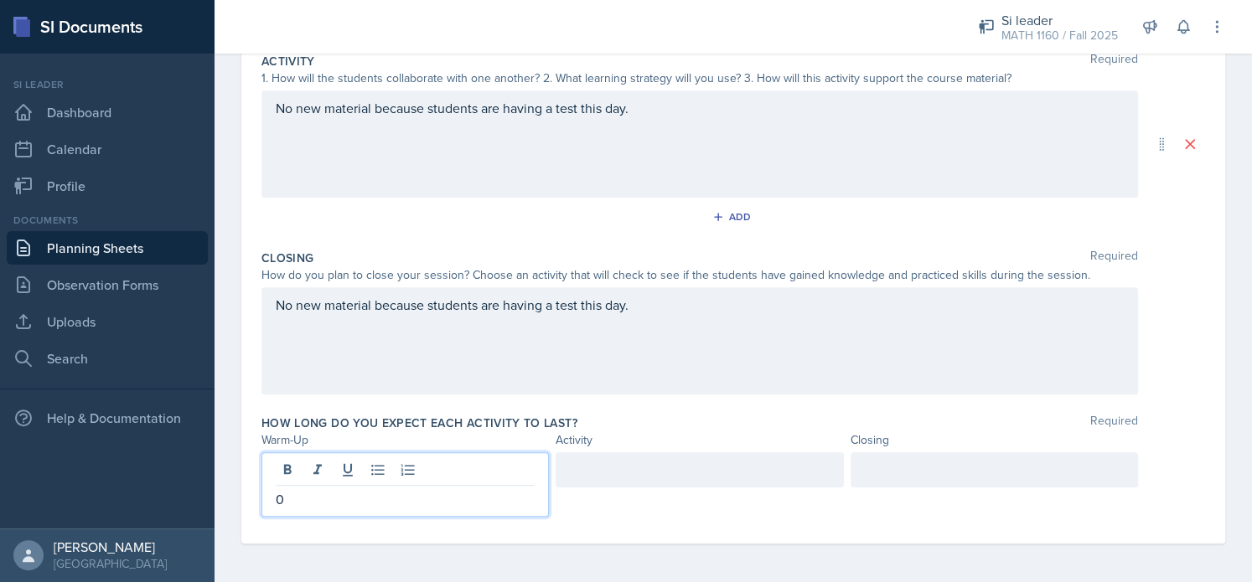
click at [743, 478] on div at bounding box center [699, 469] width 287 height 35
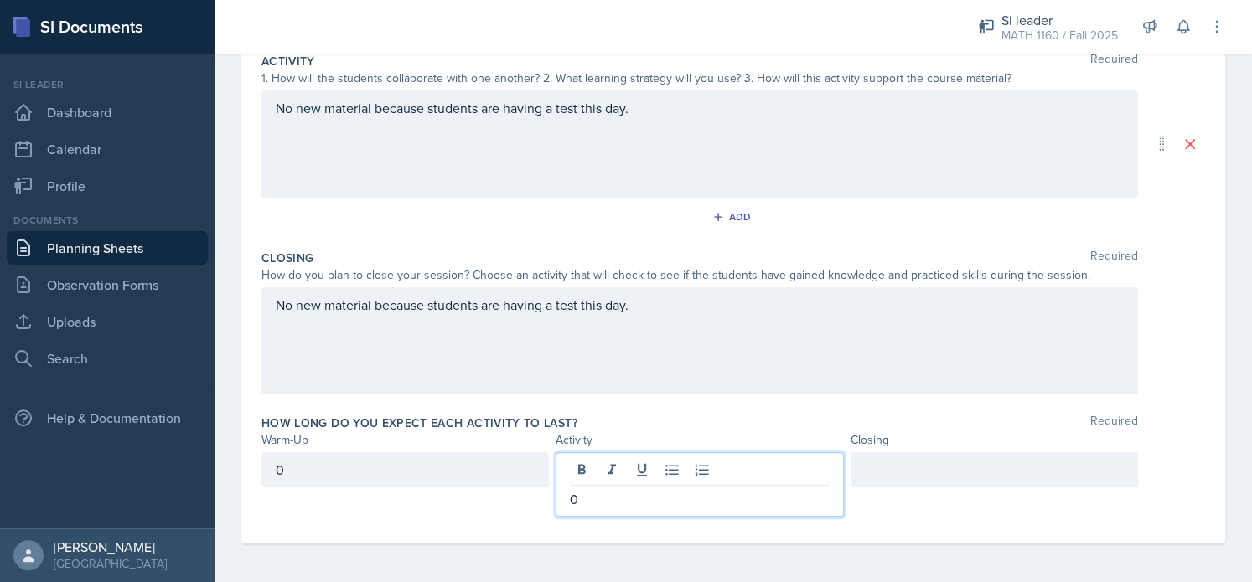
click at [987, 467] on div at bounding box center [993, 469] width 287 height 35
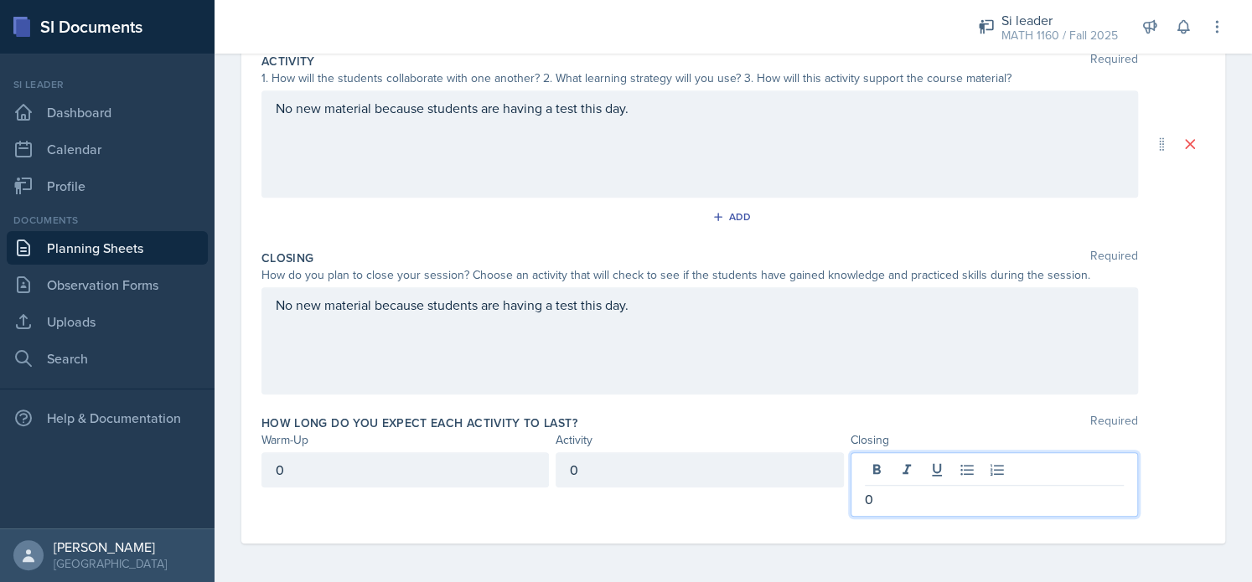
scroll to position [0, 0]
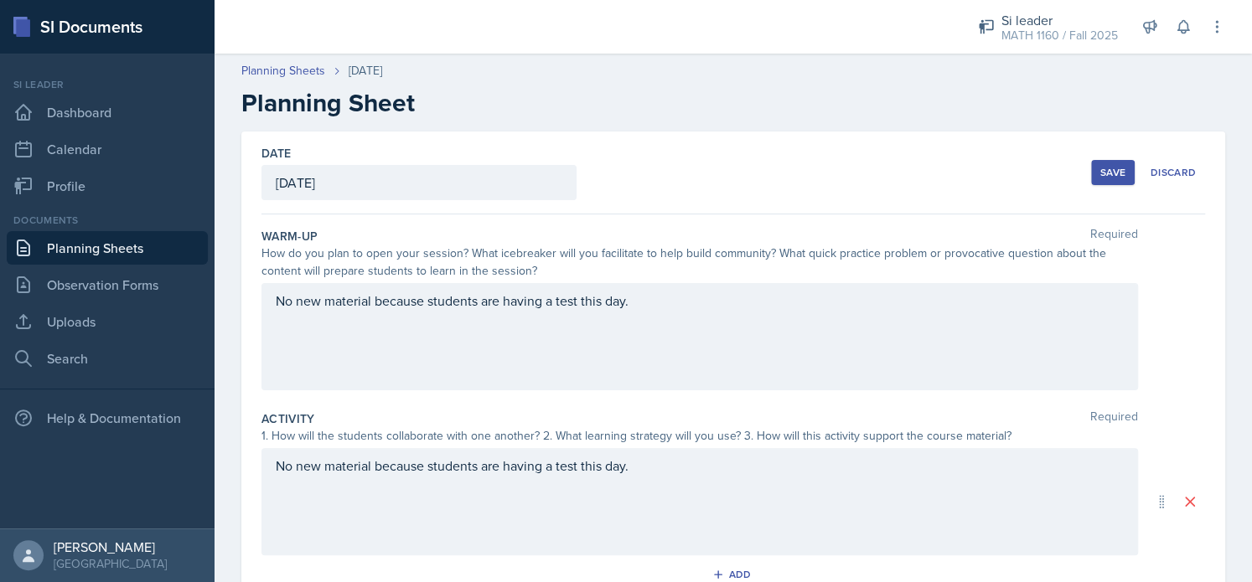
click at [1106, 163] on button "Save" at bounding box center [1113, 172] width 44 height 25
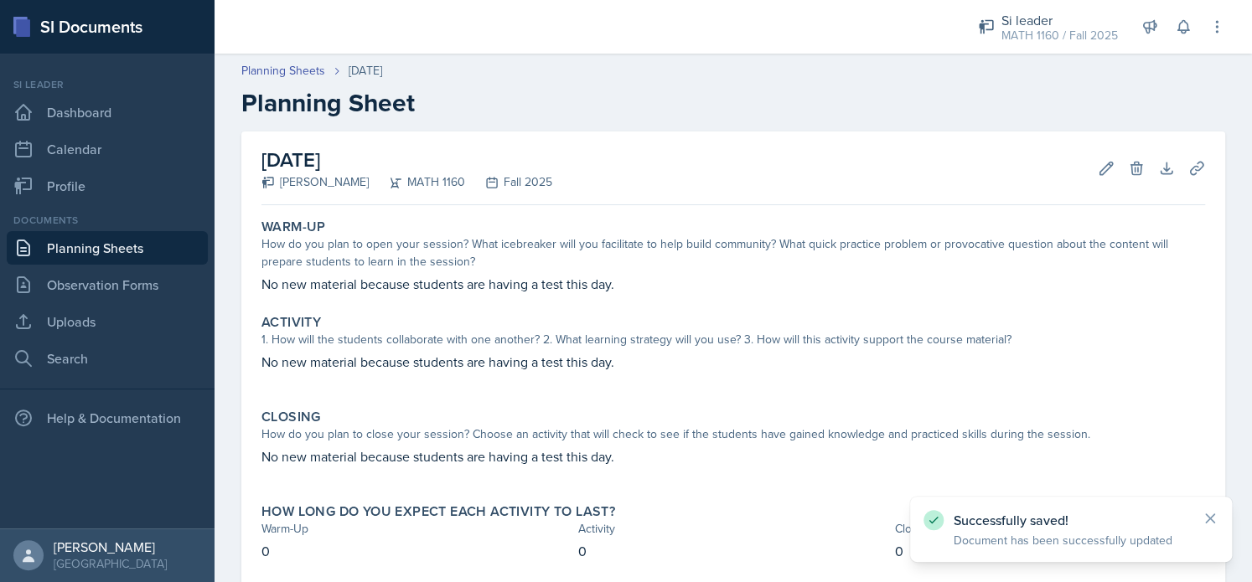
scroll to position [94, 0]
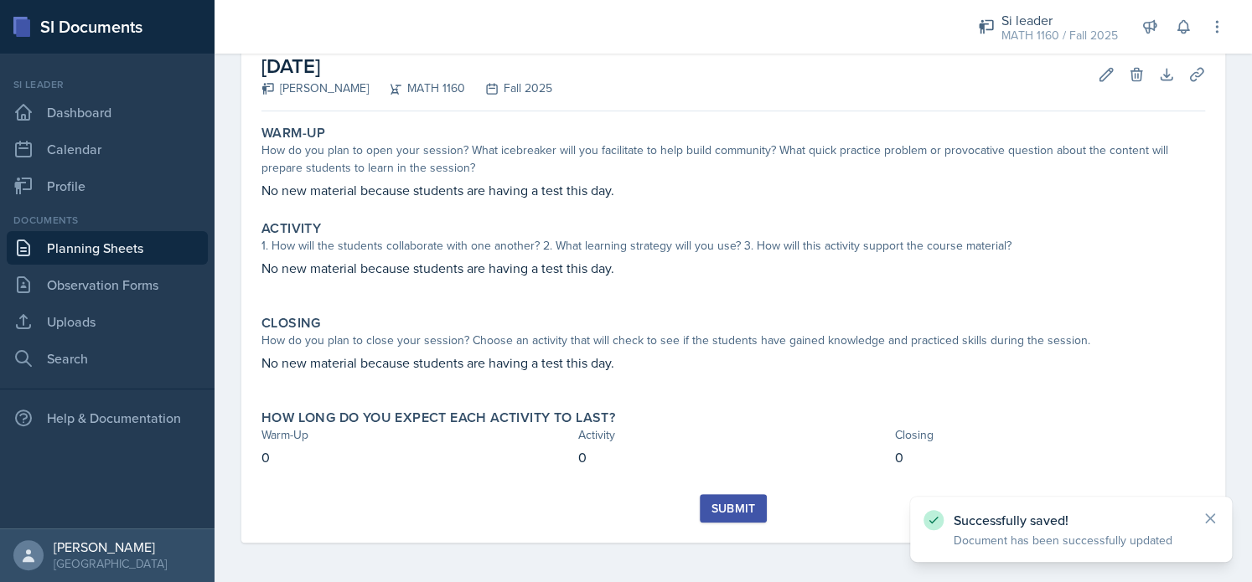
click at [701, 505] on button "Submit" at bounding box center [733, 508] width 66 height 28
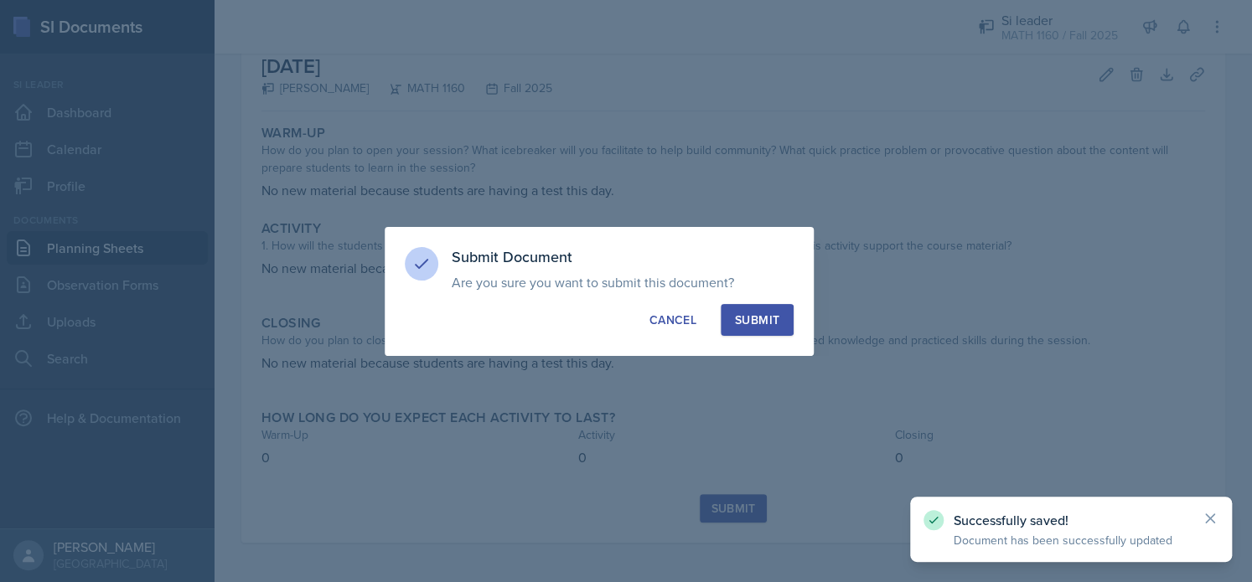
click at [726, 327] on button "Submit" at bounding box center [757, 320] width 73 height 32
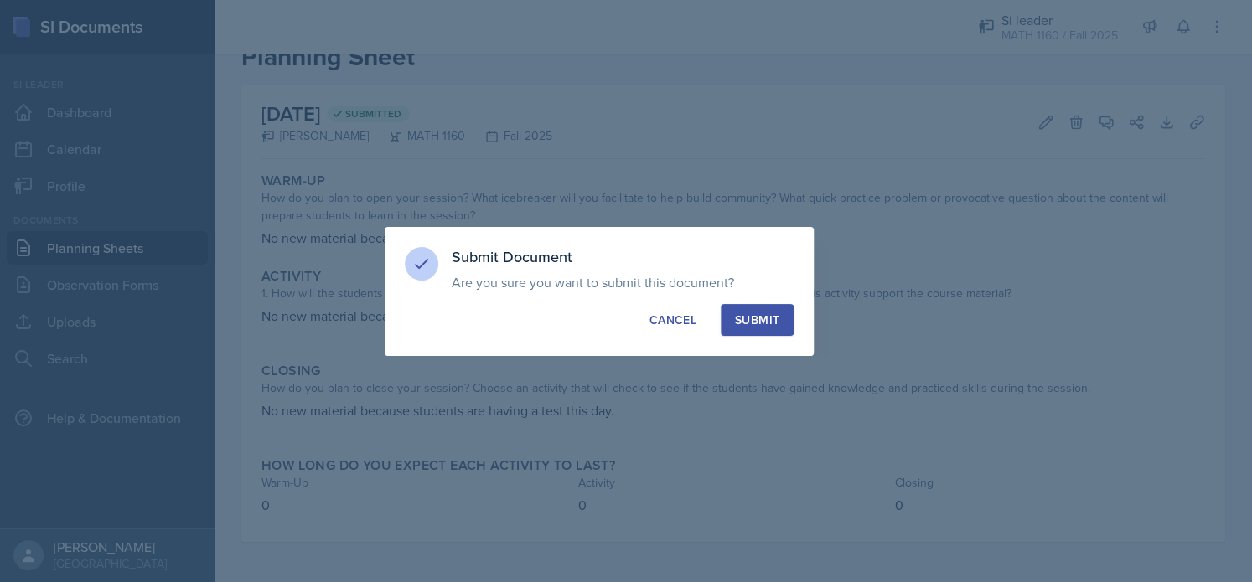
scroll to position [45, 0]
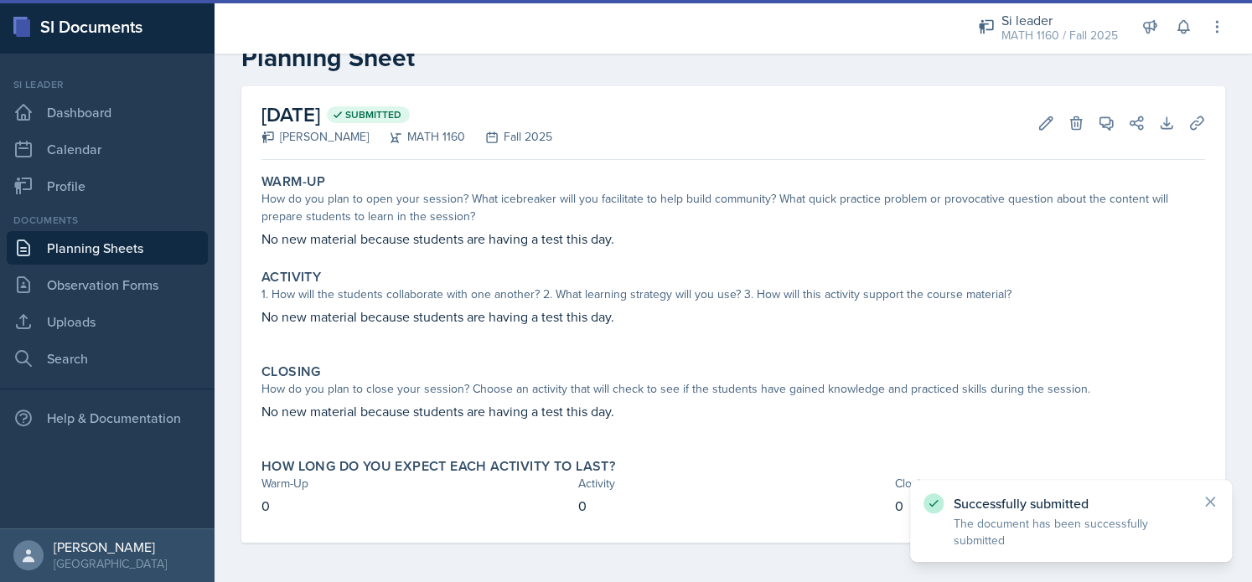
click at [121, 247] on link "Planning Sheets" at bounding box center [107, 248] width 201 height 34
